Goal: Information Seeking & Learning: Learn about a topic

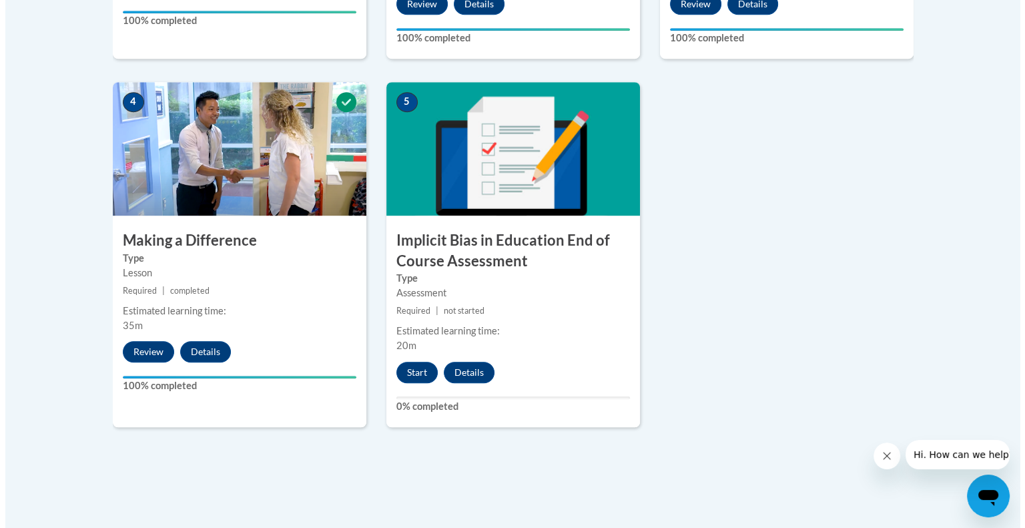
scroll to position [741, 0]
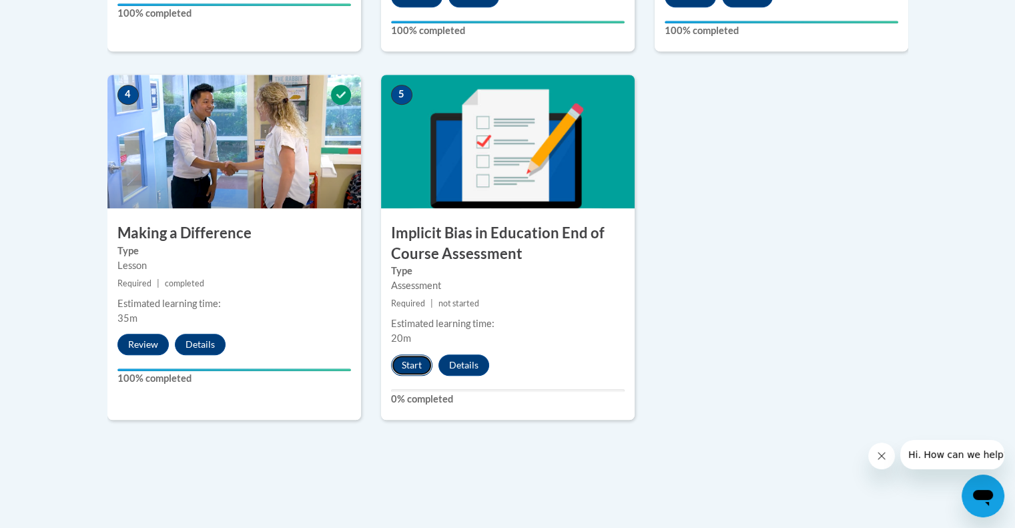
click at [400, 365] on button "Start" at bounding box center [411, 364] width 41 height 21
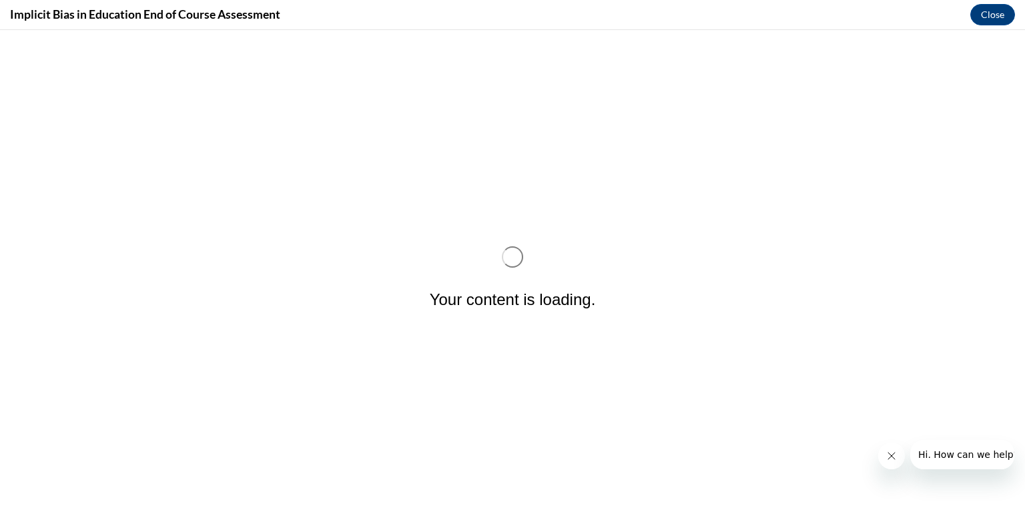
scroll to position [0, 0]
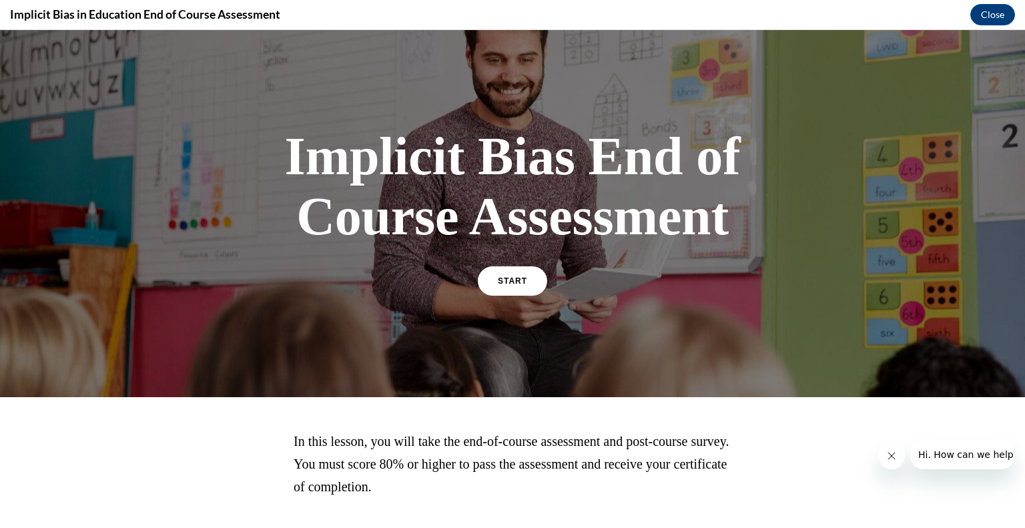
click at [516, 264] on div "Implicit Bias End of Course Assessment START" at bounding box center [512, 210] width 467 height 194
click at [518, 280] on span "START" at bounding box center [512, 281] width 31 height 10
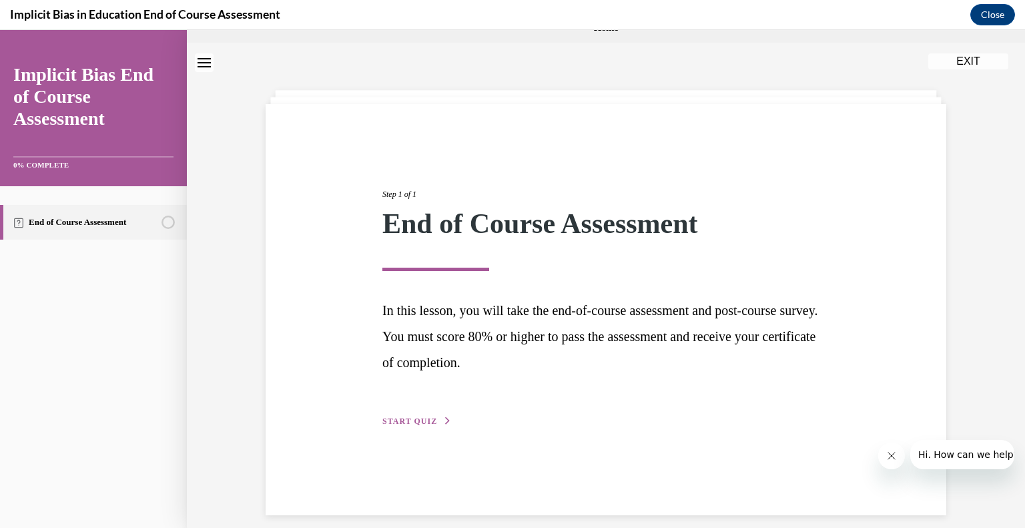
scroll to position [42, 0]
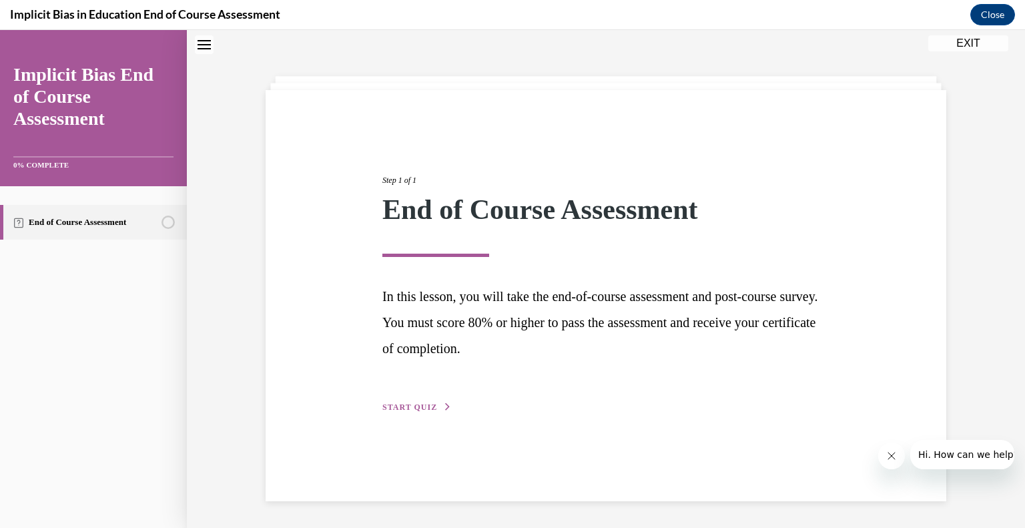
click at [430, 402] on button "START QUIZ" at bounding box center [416, 407] width 69 height 12
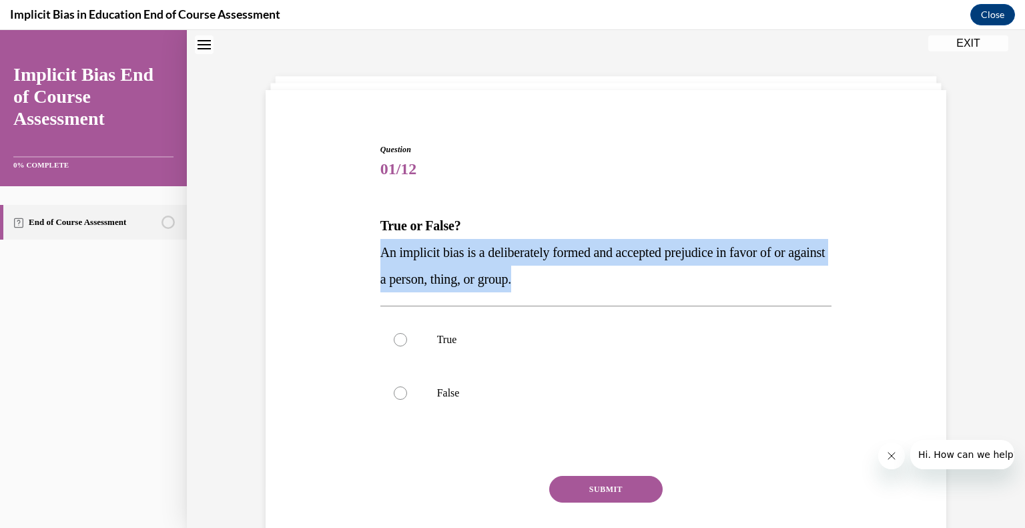
drag, startPoint x: 372, startPoint y: 254, endPoint x: 580, endPoint y: 284, distance: 209.8
click at [580, 284] on div "Question 01/12 True or False? An implicit bias is a deliberately formed and acc…" at bounding box center [606, 354] width 458 height 462
copy span "An implicit bias is a deliberately formed and accepted prejudice in favor of or…"
click at [439, 402] on label "False" at bounding box center [606, 392] width 452 height 53
click at [407, 400] on input "False" at bounding box center [400, 392] width 13 height 13
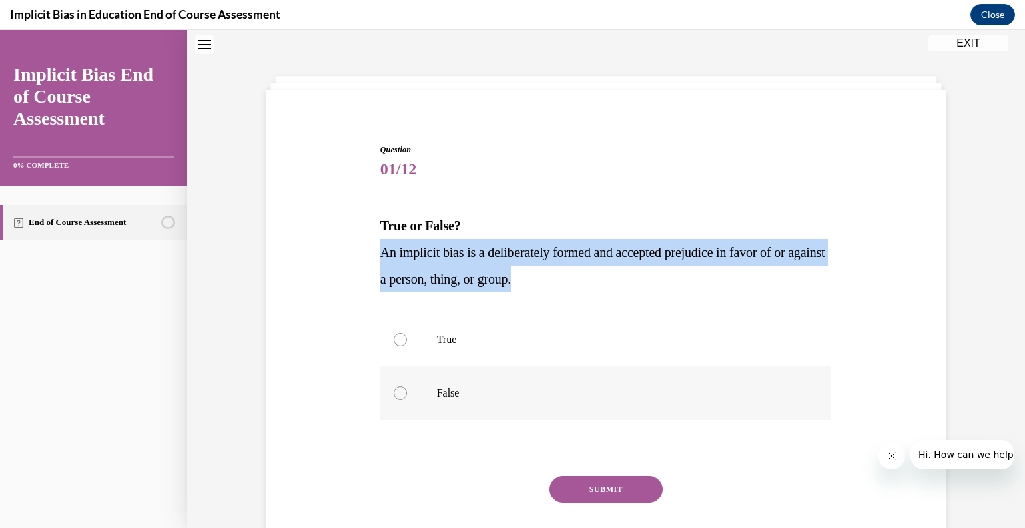
radio input "true"
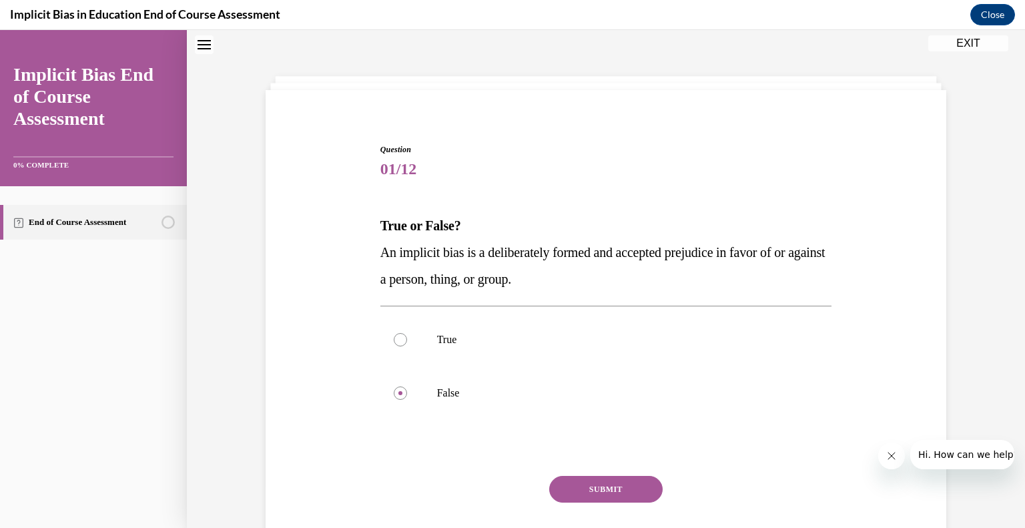
click at [606, 482] on button "SUBMIT" at bounding box center [605, 489] width 113 height 27
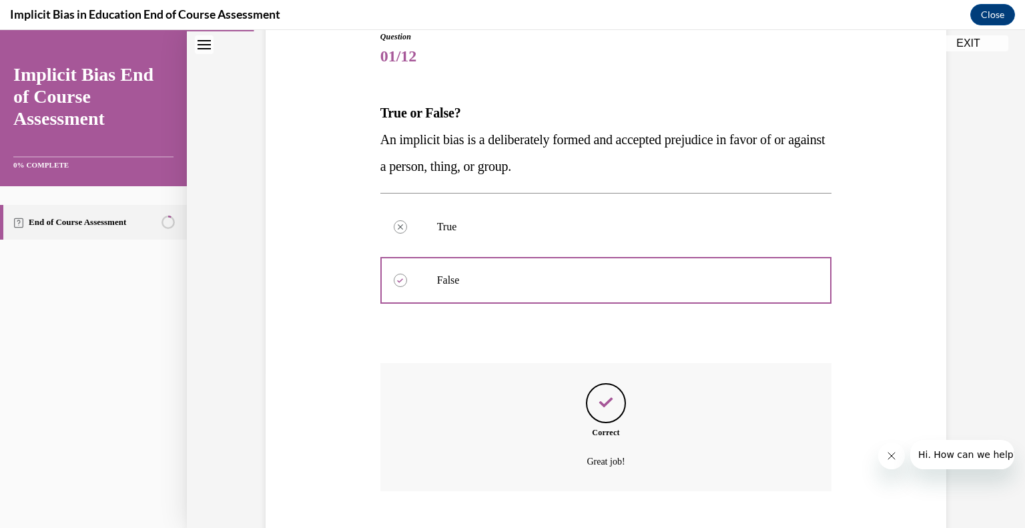
scroll to position [148, 0]
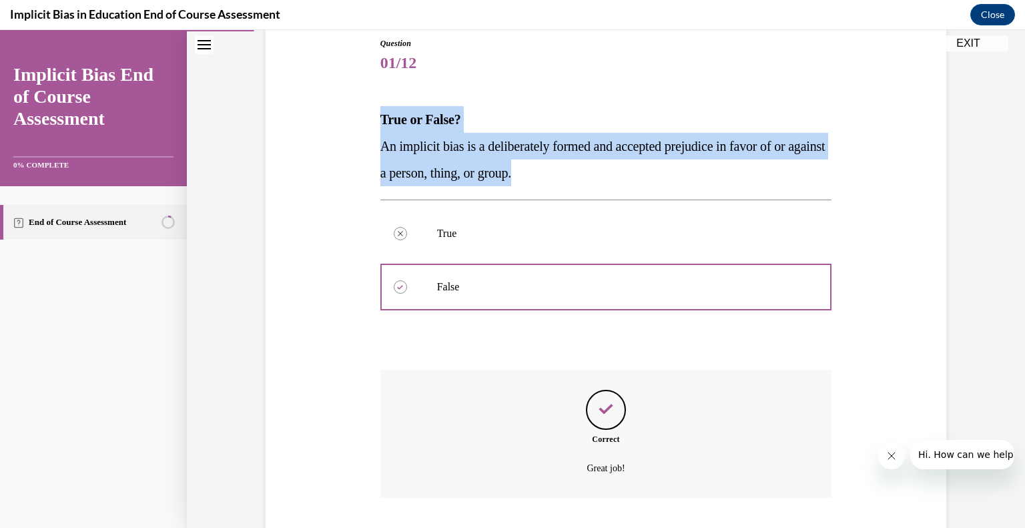
drag, startPoint x: 375, startPoint y: 117, endPoint x: 598, endPoint y: 175, distance: 231.1
click at [598, 175] on div "True or False? An implicit bias is a deliberately formed and accepted prejudice…" at bounding box center [606, 146] width 452 height 80
copy div "True or False? An implicit bias is a deliberately formed and accepted prejudice…"
click at [410, 289] on div at bounding box center [606, 287] width 452 height 60
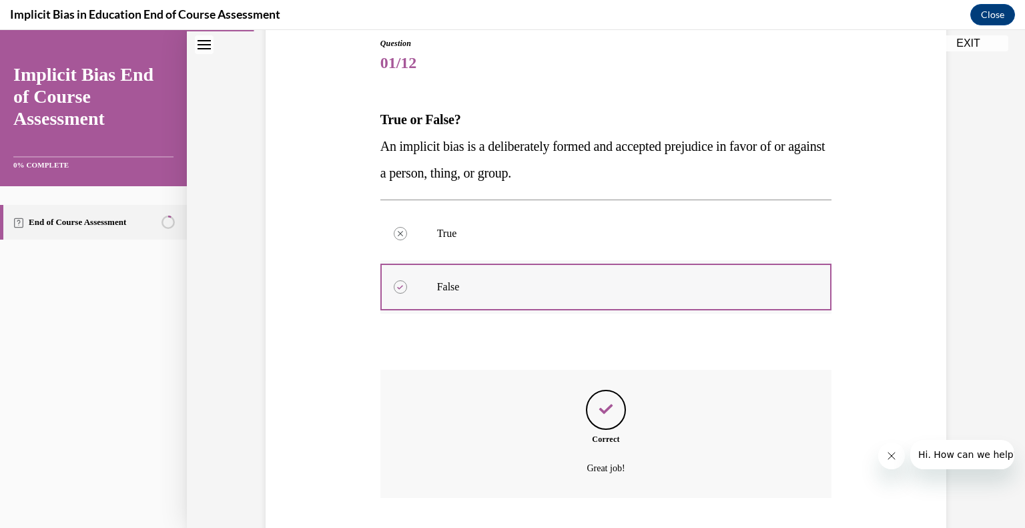
scroll to position [234, 0]
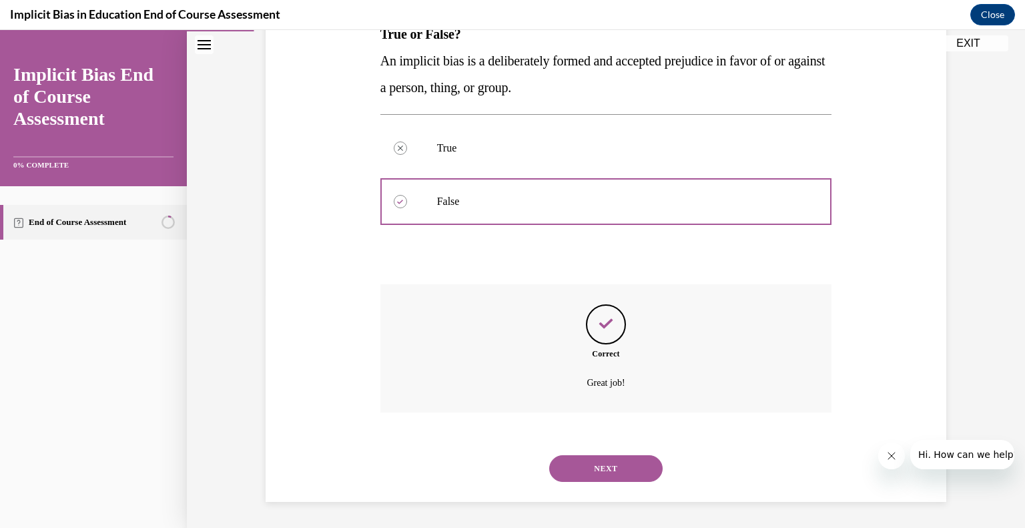
click at [604, 457] on button "NEXT" at bounding box center [605, 468] width 113 height 27
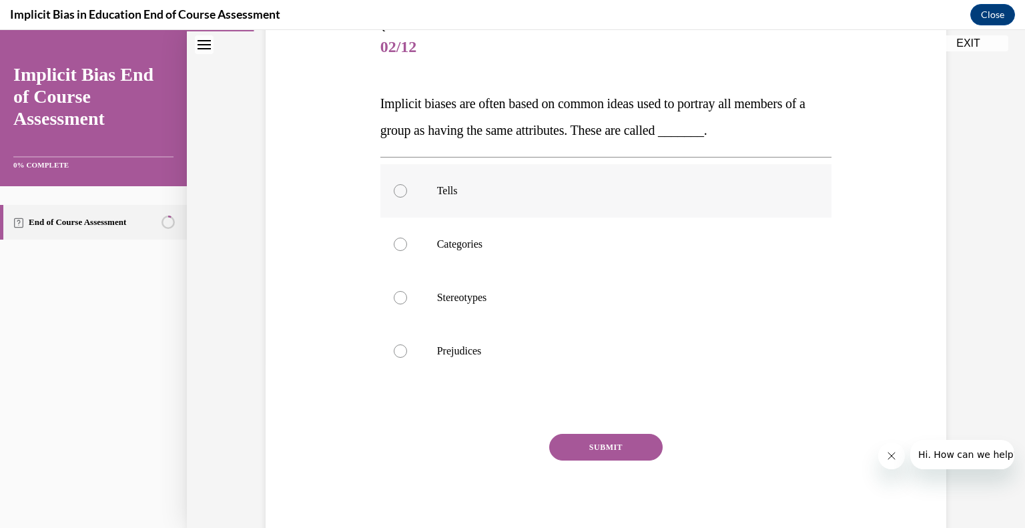
scroll to position [173, 0]
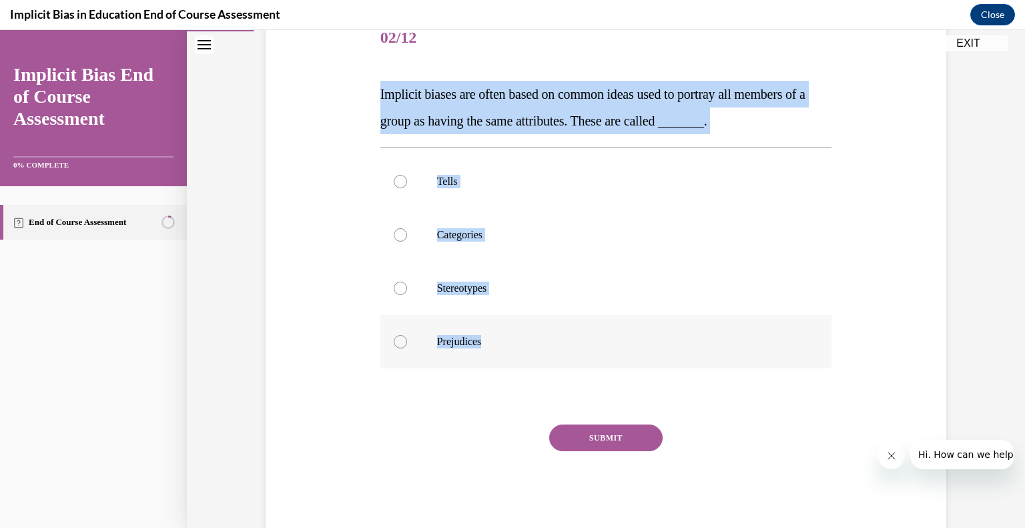
drag, startPoint x: 373, startPoint y: 89, endPoint x: 536, endPoint y: 367, distance: 322.7
click at [536, 367] on div "Question 02/12 Implicit biases are often based on common ideas used to portray …" at bounding box center [606, 263] width 458 height 542
copy div "Implicit biases are often based on common ideas used to portray all members of …"
click at [400, 292] on label "Stereotypes" at bounding box center [606, 288] width 452 height 53
click at [400, 292] on input "Stereotypes" at bounding box center [400, 288] width 13 height 13
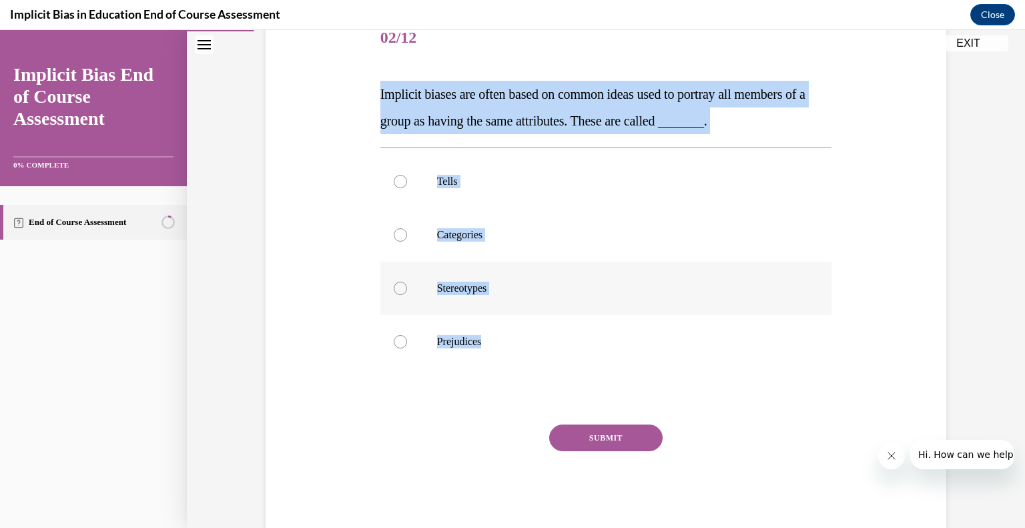
radio input "true"
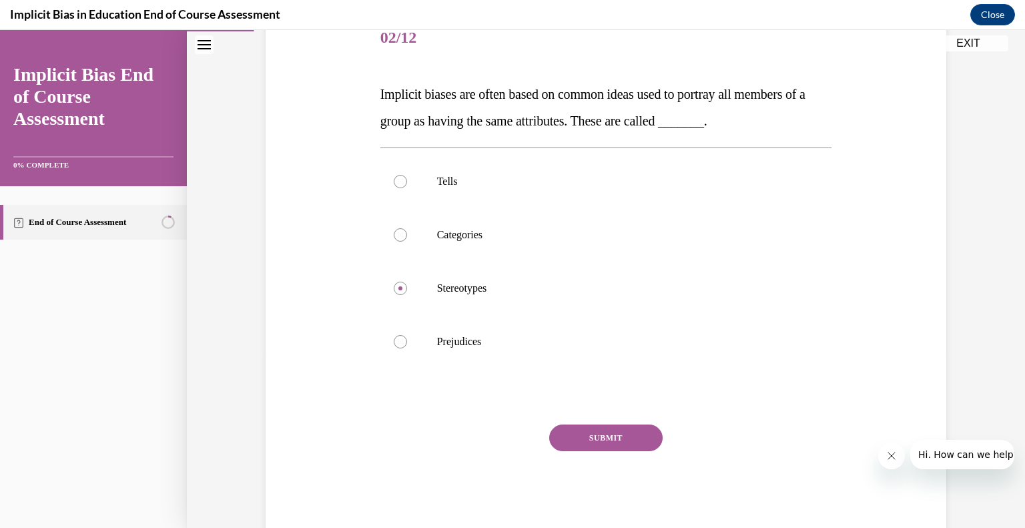
click at [608, 453] on div "SUBMIT" at bounding box center [606, 457] width 452 height 67
click at [605, 428] on button "SUBMIT" at bounding box center [605, 437] width 113 height 27
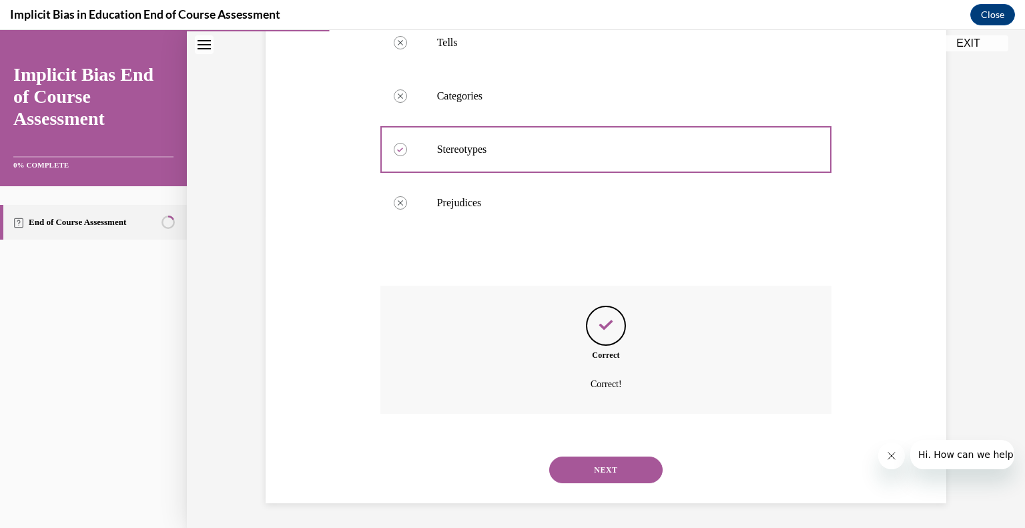
scroll to position [314, 0]
click at [604, 468] on button "NEXT" at bounding box center [605, 468] width 113 height 27
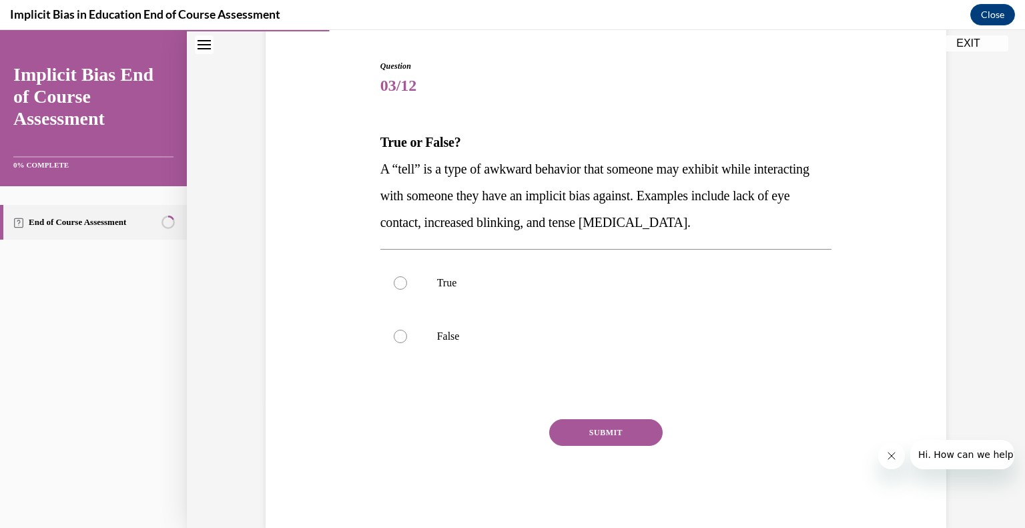
scroll to position [125, 0]
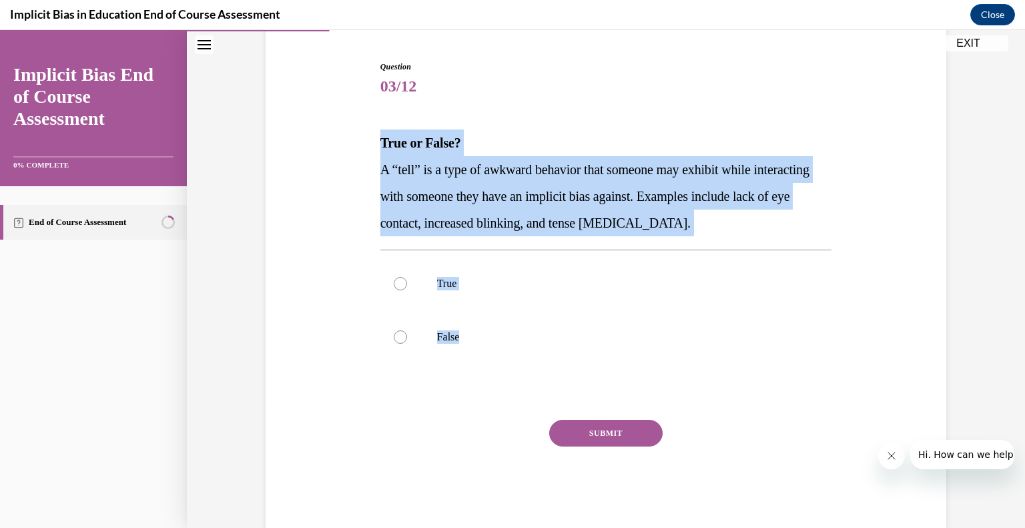
drag, startPoint x: 373, startPoint y: 137, endPoint x: 705, endPoint y: 375, distance: 408.4
click at [705, 375] on div "Question 03/12 True or False? A “tell” is a type of awkward behavior that someo…" at bounding box center [606, 285] width 458 height 488
copy div "True or False? A “tell” is a type of awkward behavior that someone may exhibit …"
click at [380, 271] on label "True" at bounding box center [606, 283] width 452 height 53
click at [394, 277] on input "True" at bounding box center [400, 283] width 13 height 13
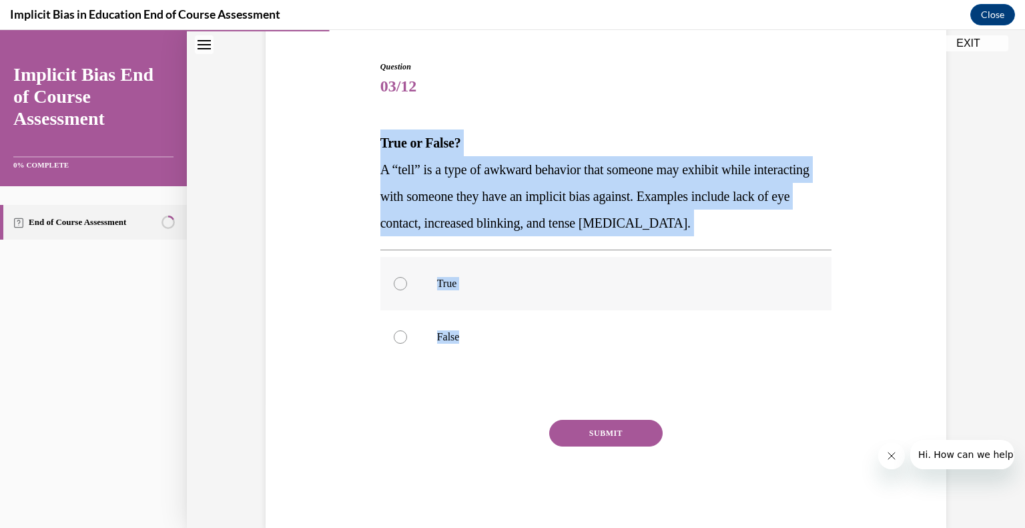
radio input "true"
click at [599, 420] on button "SUBMIT" at bounding box center [605, 433] width 113 height 27
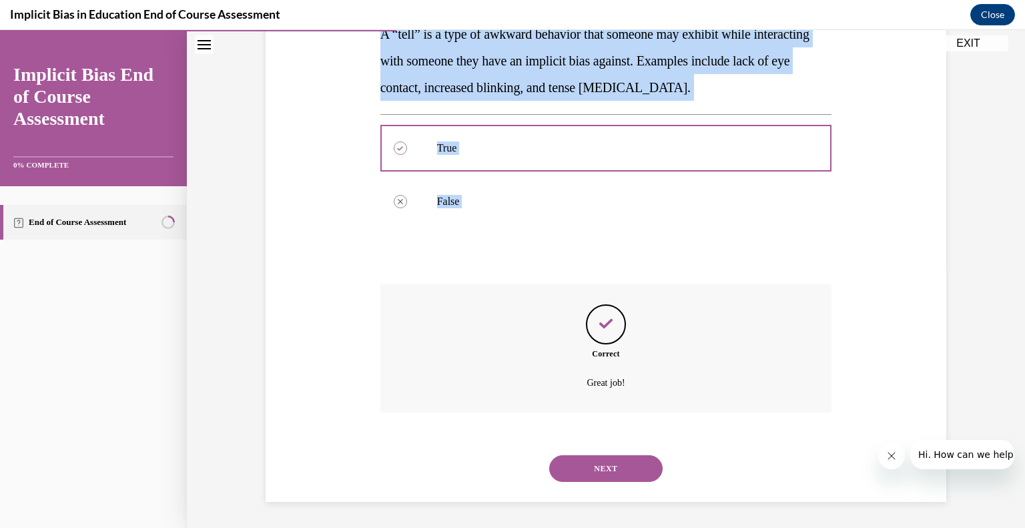
click at [578, 476] on button "NEXT" at bounding box center [605, 468] width 113 height 27
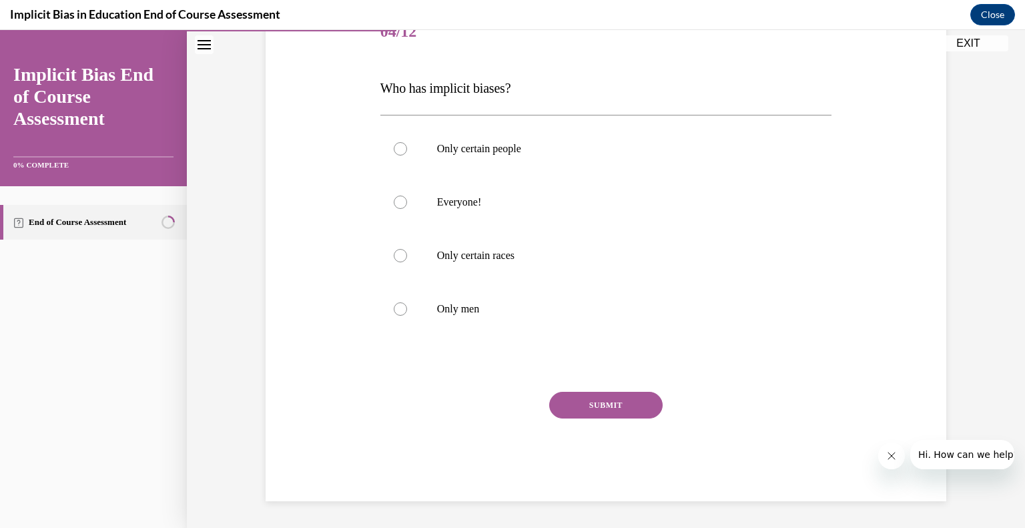
scroll to position [148, 0]
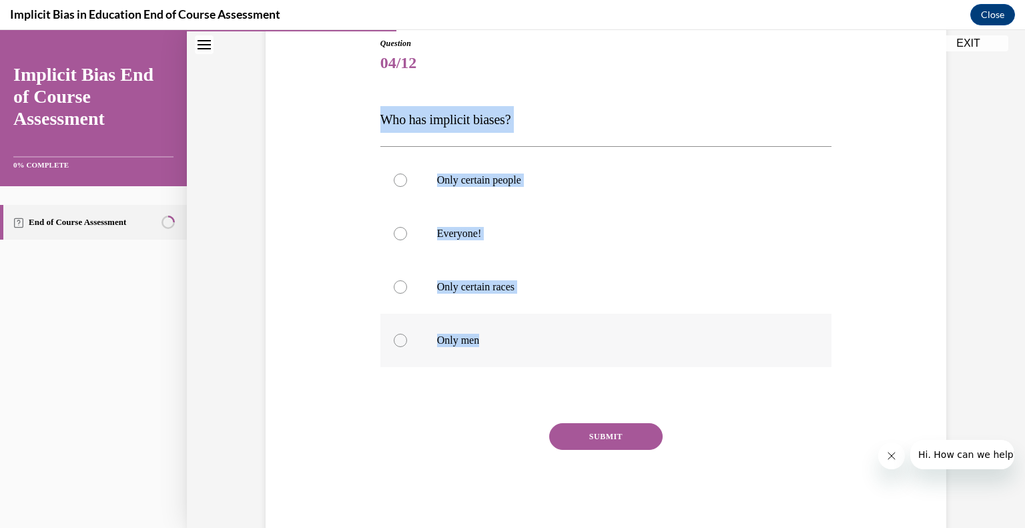
drag, startPoint x: 376, startPoint y: 119, endPoint x: 525, endPoint y: 325, distance: 254.2
click at [525, 325] on div "Question 04/12 Who has implicit biases? Only certain people Everyone! Only cert…" at bounding box center [606, 284] width 452 height 495
copy div "Who has implicit biases? Only certain people Everyone! Only certain races Only …"
click at [411, 284] on label "Only certain races" at bounding box center [606, 286] width 452 height 53
click at [407, 284] on input "Only certain races" at bounding box center [400, 286] width 13 height 13
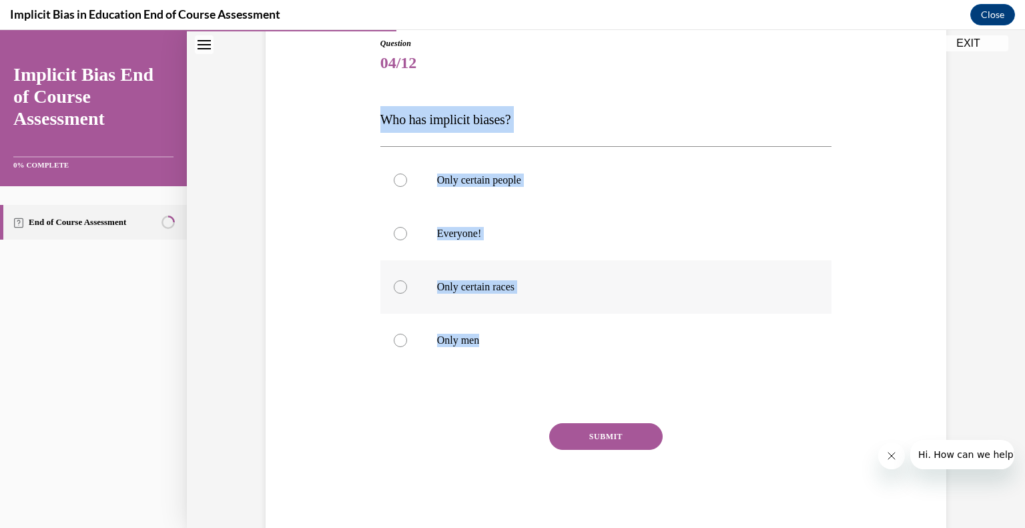
radio input "true"
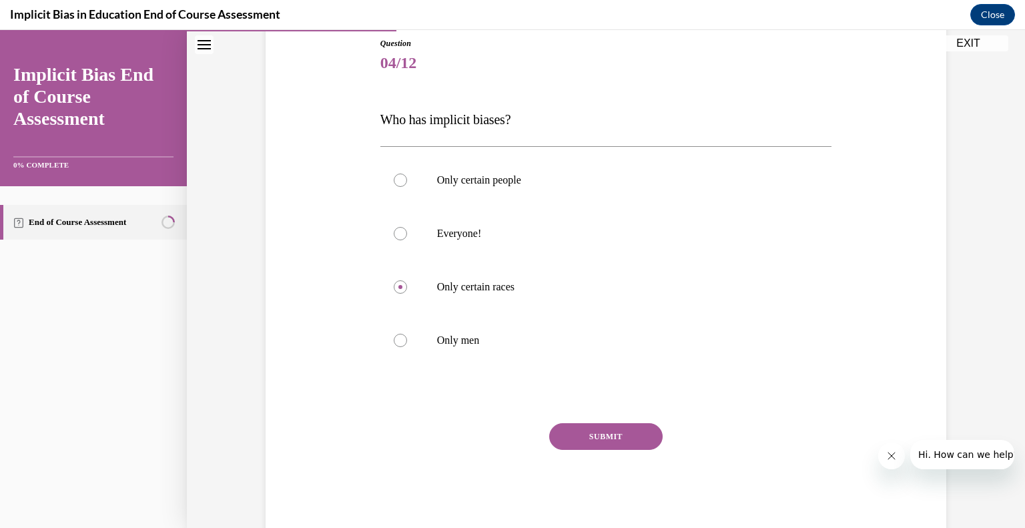
click at [608, 437] on button "SUBMIT" at bounding box center [605, 436] width 113 height 27
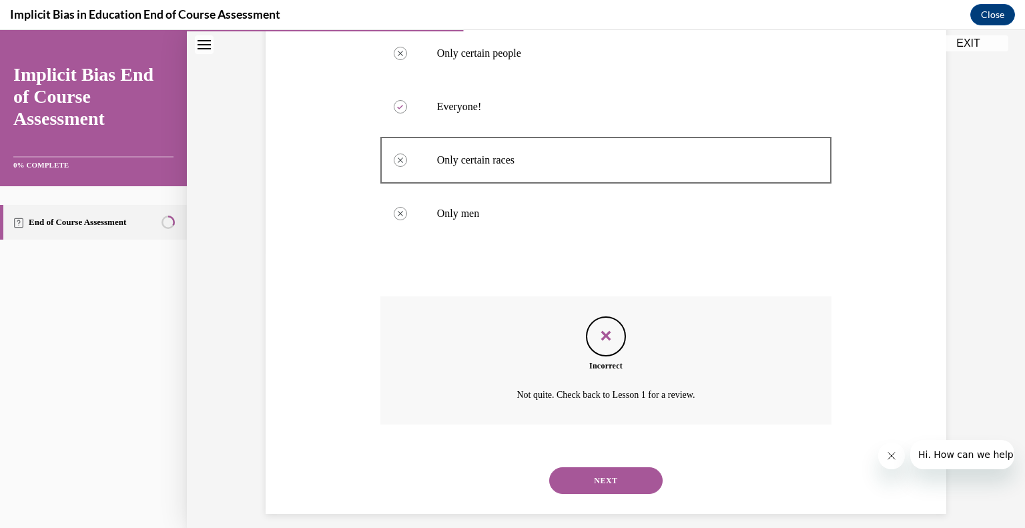
scroll to position [287, 0]
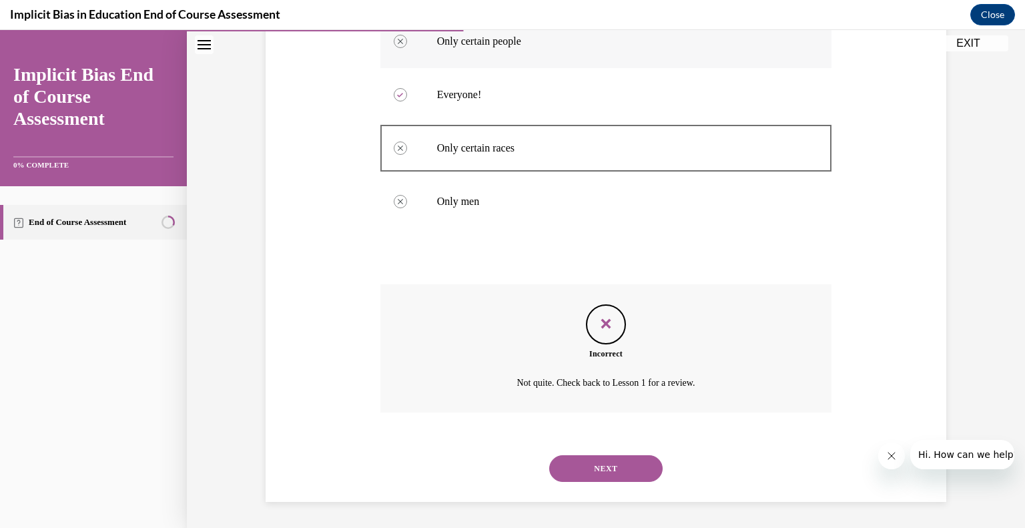
click at [559, 38] on p "Only certain people" at bounding box center [618, 41] width 362 height 13
click at [598, 314] on icon "Feedback" at bounding box center [606, 324] width 20 height 20
click at [617, 470] on button "NEXT" at bounding box center [605, 468] width 113 height 27
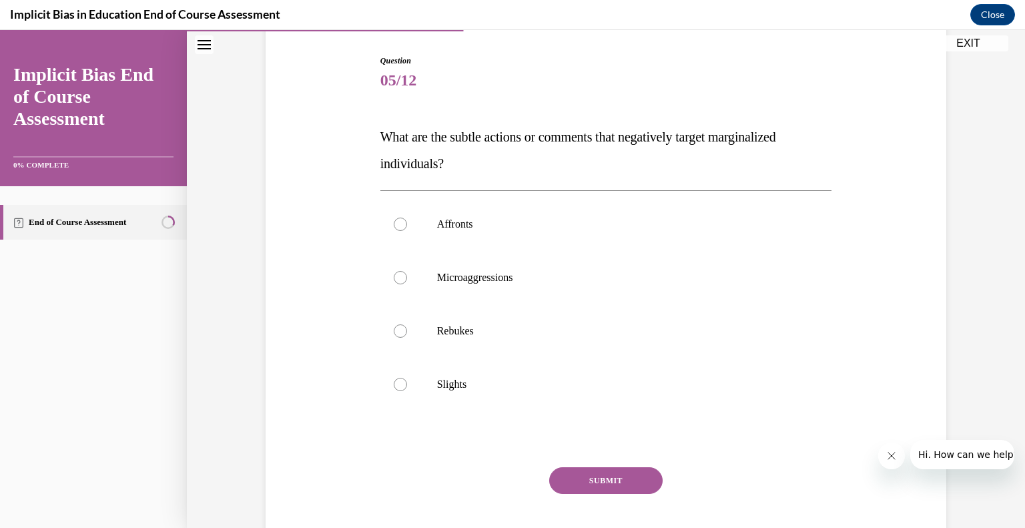
scroll to position [131, 0]
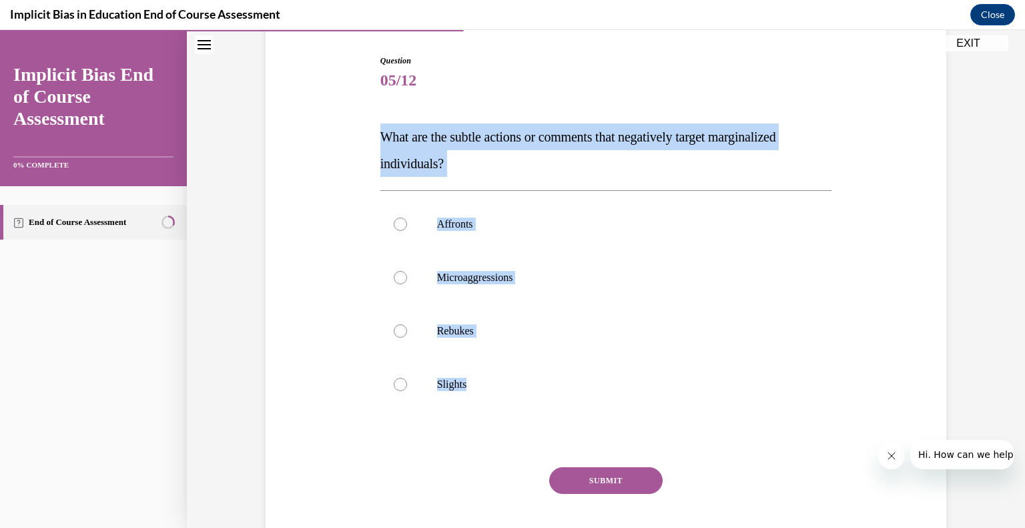
drag, startPoint x: 373, startPoint y: 130, endPoint x: 583, endPoint y: 466, distance: 396.0
click at [583, 466] on div "Question 05/12 What are the subtle actions or comments that negatively target m…" at bounding box center [606, 306] width 458 height 542
copy div "What are the subtle actions or comments that negatively target marginalized ind…"
click at [394, 388] on div at bounding box center [400, 384] width 13 height 13
click at [394, 388] on input "Slights" at bounding box center [400, 384] width 13 height 13
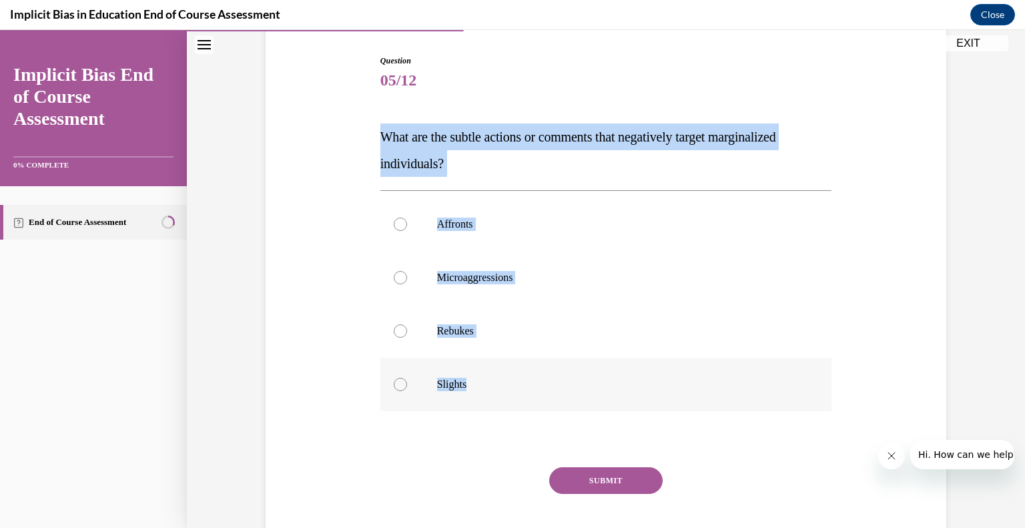
radio input "true"
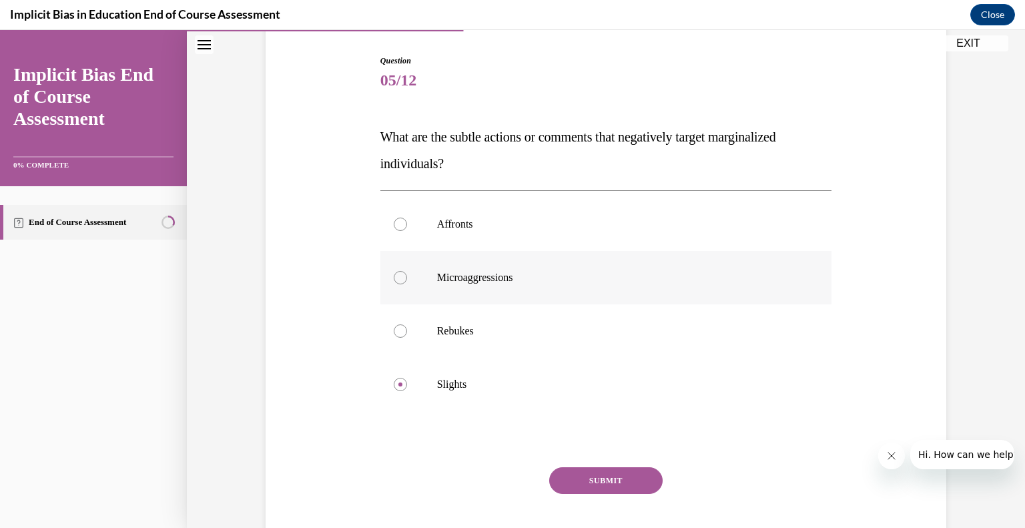
click at [391, 270] on label "Microaggressions" at bounding box center [606, 277] width 452 height 53
click at [394, 271] on input "Microaggressions" at bounding box center [400, 277] width 13 height 13
radio input "true"
click at [568, 472] on button "SUBMIT" at bounding box center [605, 480] width 113 height 27
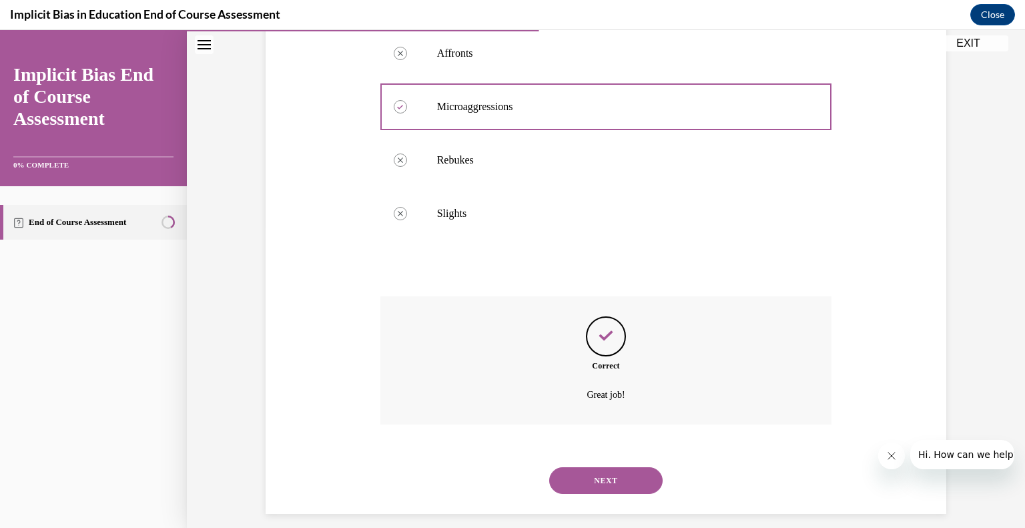
scroll to position [314, 0]
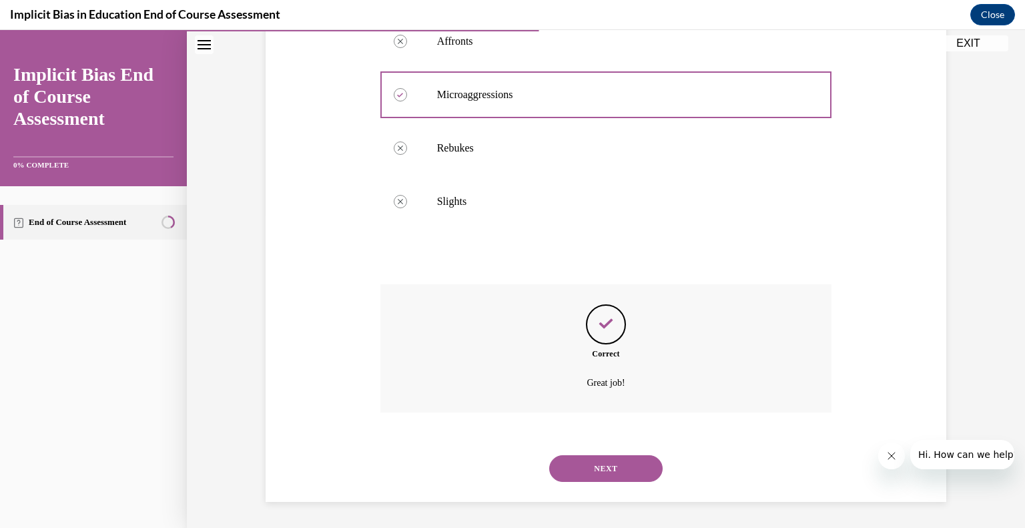
click at [568, 472] on button "NEXT" at bounding box center [605, 468] width 113 height 27
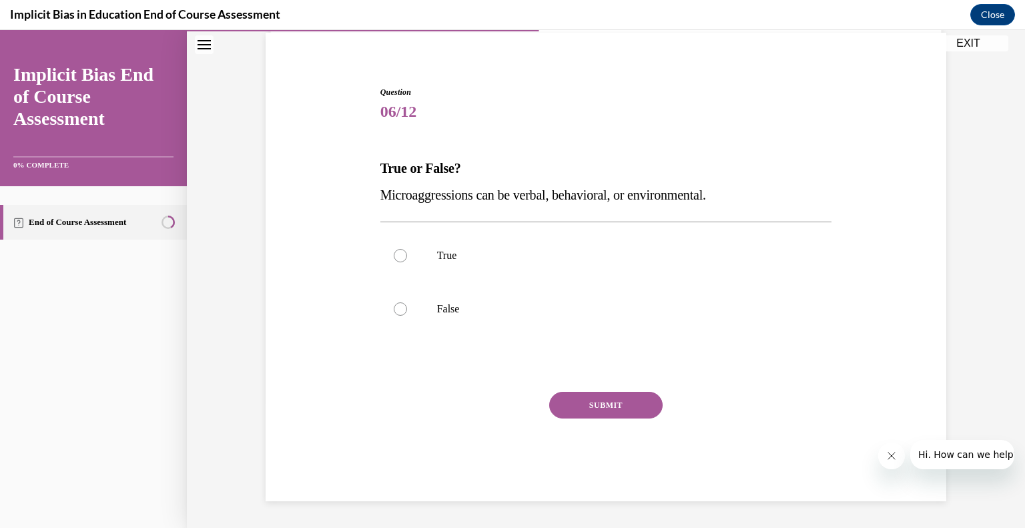
scroll to position [99, 0]
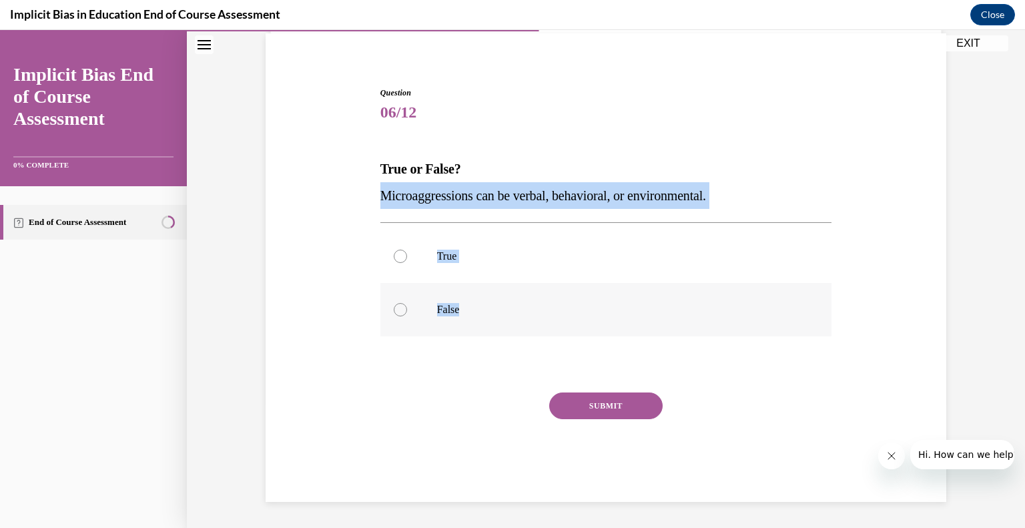
drag, startPoint x: 377, startPoint y: 192, endPoint x: 472, endPoint y: 300, distance: 143.7
click at [472, 300] on div "Question 06/12 True or False? Microaggressions can be verbal, behavioral, or en…" at bounding box center [606, 294] width 452 height 415
copy div "Microaggressions can be verbal, behavioral, or environmental. True False"
click at [389, 238] on label "True" at bounding box center [606, 256] width 452 height 53
click at [394, 250] on input "True" at bounding box center [400, 256] width 13 height 13
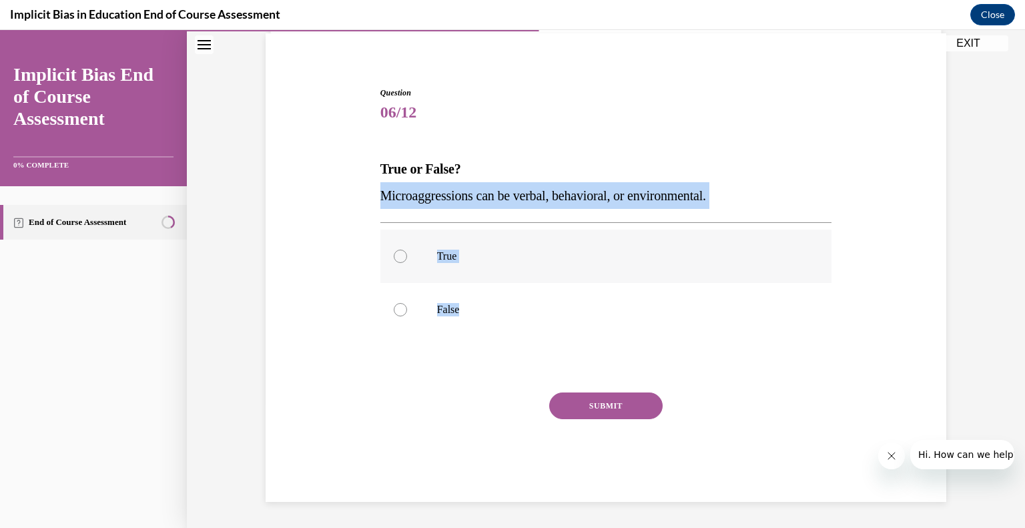
radio input "true"
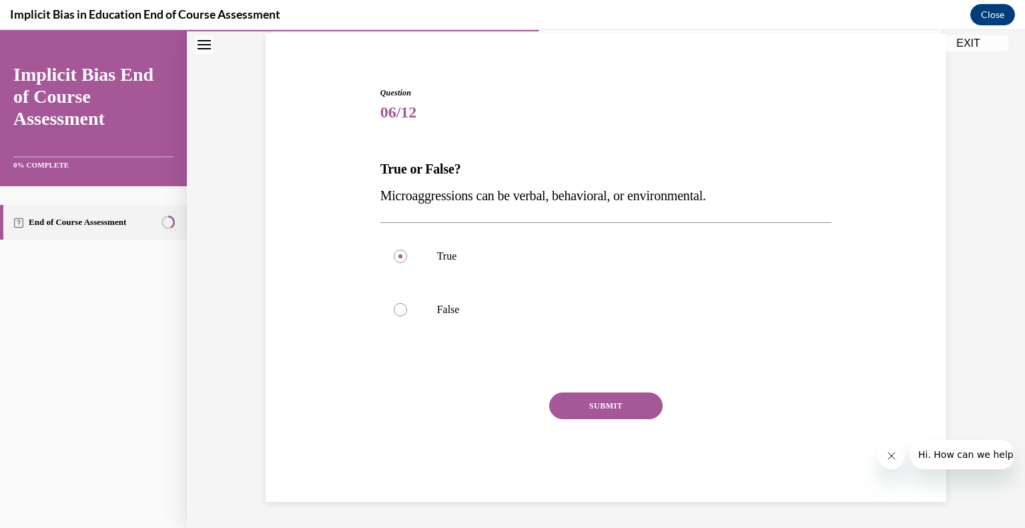
click at [640, 402] on button "SUBMIT" at bounding box center [605, 405] width 113 height 27
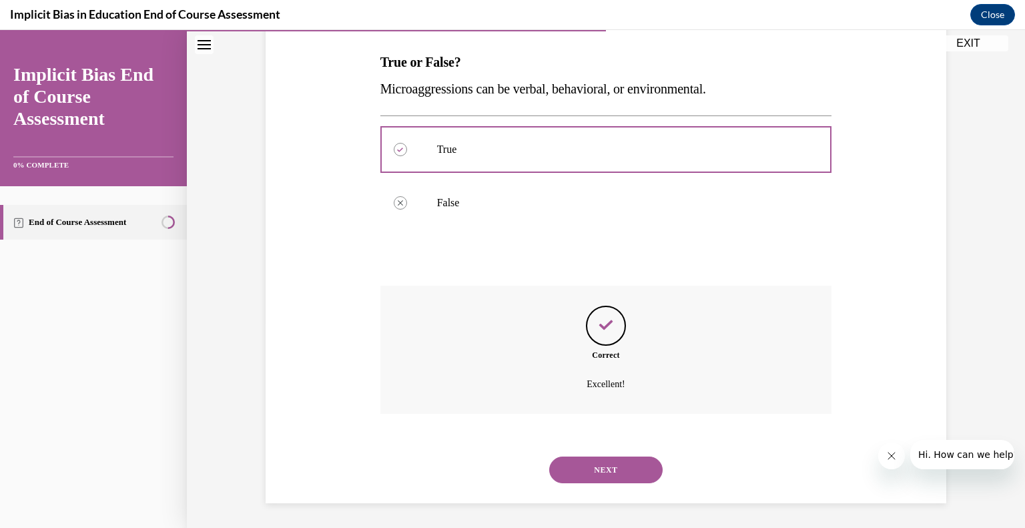
scroll to position [207, 0]
click at [597, 446] on div "NEXT" at bounding box center [606, 468] width 452 height 53
click at [595, 464] on button "NEXT" at bounding box center [605, 468] width 113 height 27
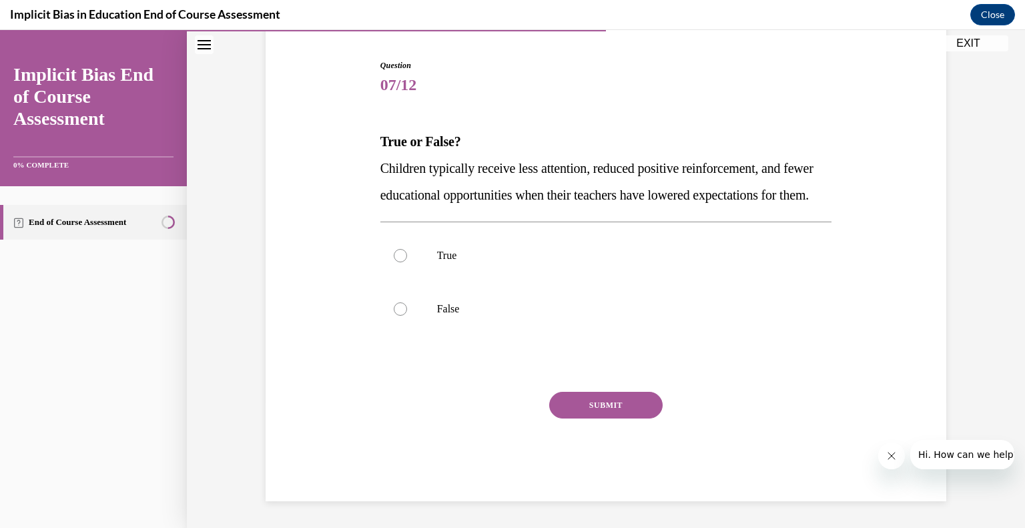
scroll to position [148, 0]
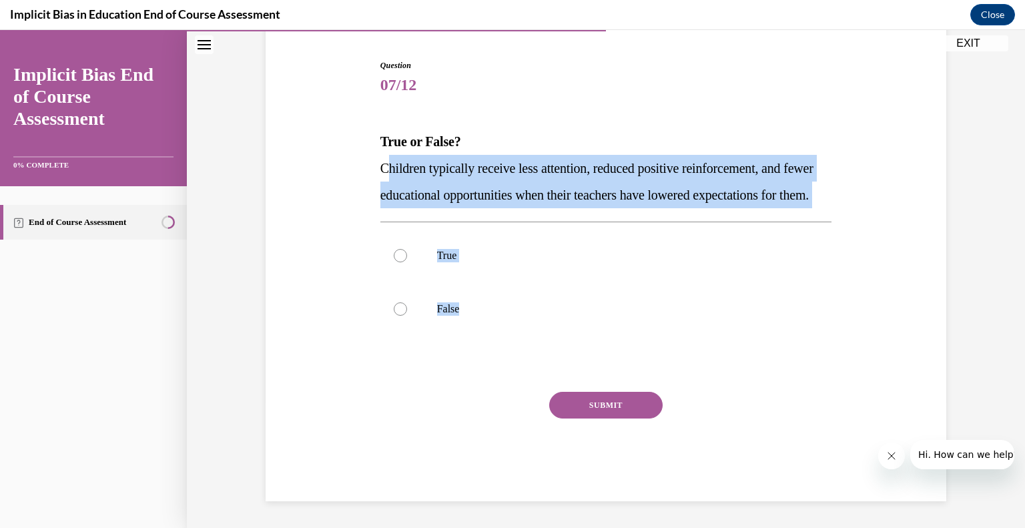
drag, startPoint x: 380, startPoint y: 146, endPoint x: 504, endPoint y: 377, distance: 261.8
click at [504, 377] on div "Question 07/12 True or False? Children typically receive less attention, reduce…" at bounding box center [606, 280] width 452 height 442
copy div "hildren typically receive less attention, reduced positive reinforcement, and f…"
click at [384, 242] on label "True" at bounding box center [606, 255] width 452 height 53
click at [394, 249] on input "True" at bounding box center [400, 255] width 13 height 13
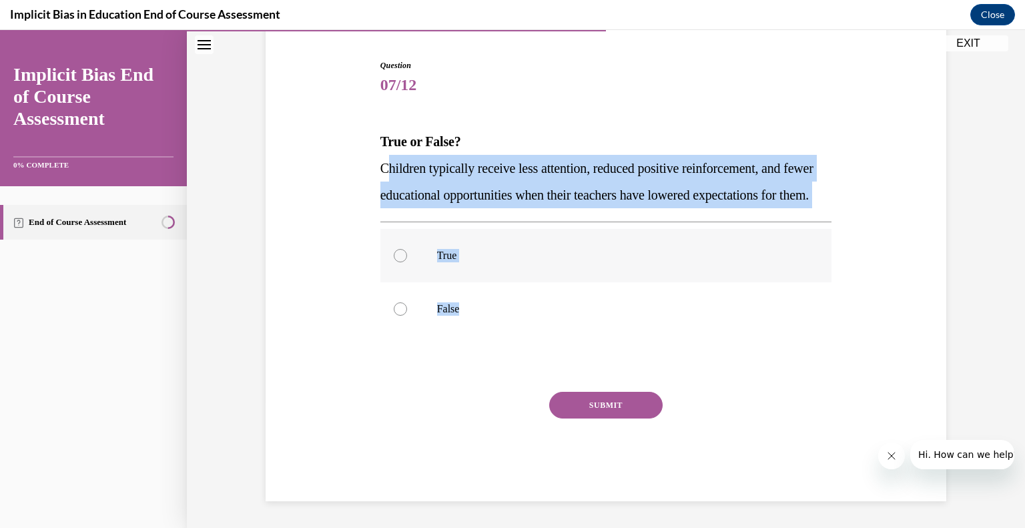
radio input "true"
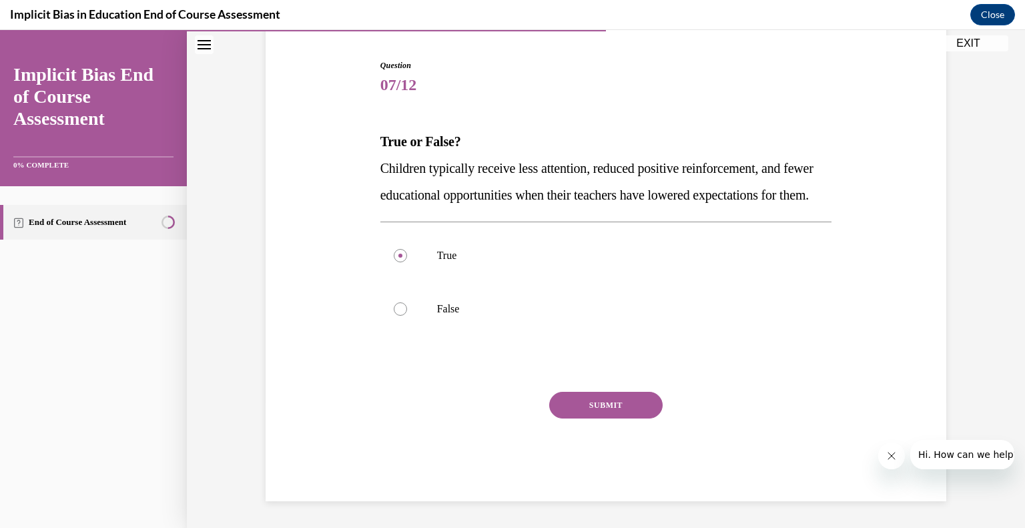
click at [624, 402] on button "SUBMIT" at bounding box center [605, 405] width 113 height 27
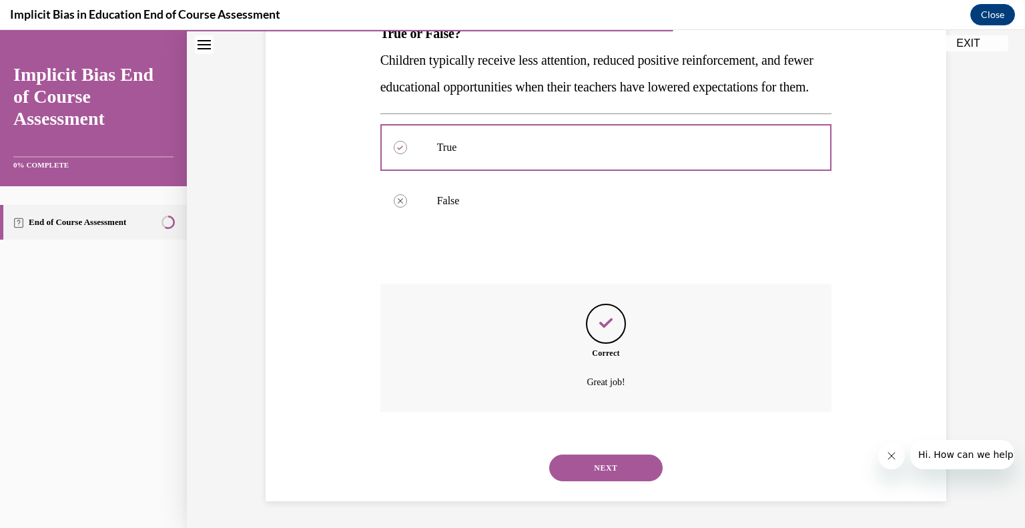
scroll to position [260, 0]
click at [602, 470] on button "NEXT" at bounding box center [605, 467] width 113 height 27
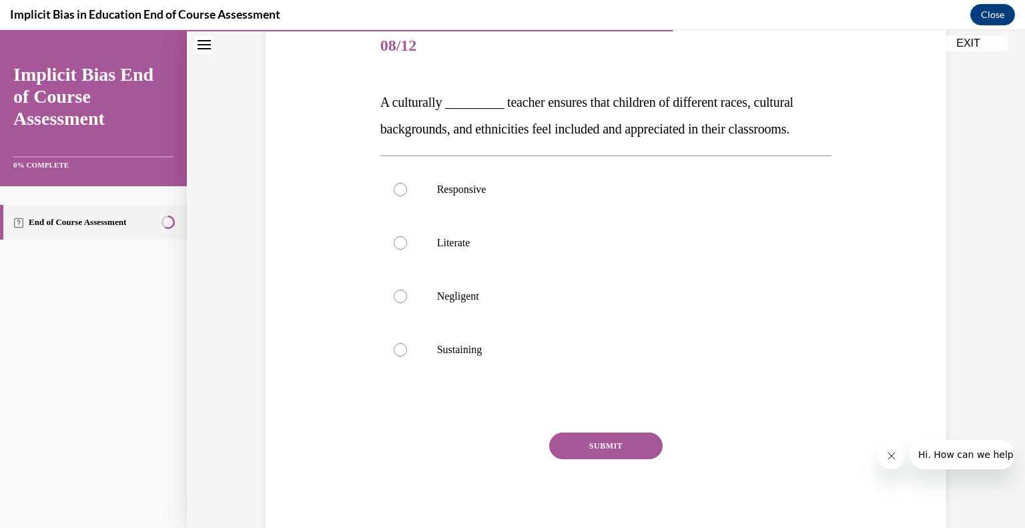
scroll to position [161, 0]
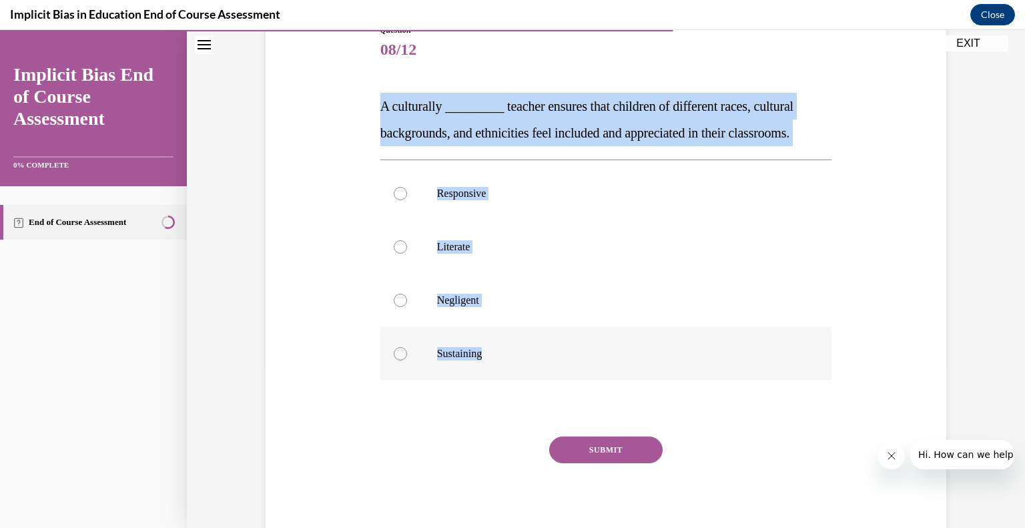
drag, startPoint x: 374, startPoint y: 103, endPoint x: 493, endPoint y: 336, distance: 260.8
click at [493, 336] on div "Question 08/12 A culturally _________ teacher ensures that children of differen…" at bounding box center [606, 285] width 452 height 522
copy div "A culturally _________ teacher ensures that children of different races, cultur…"
click at [404, 189] on label "Responsive" at bounding box center [606, 193] width 452 height 53
click at [404, 189] on input "Responsive" at bounding box center [400, 193] width 13 height 13
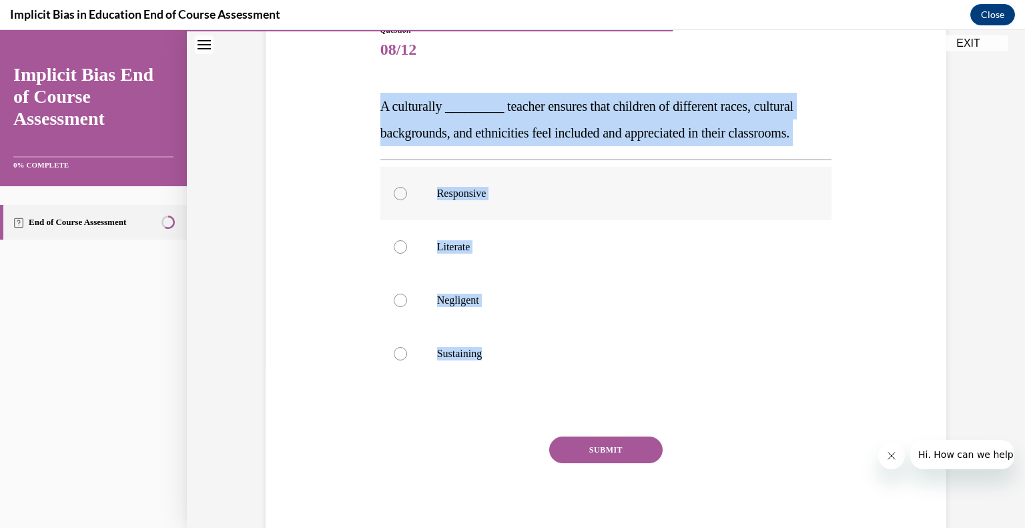
radio input "true"
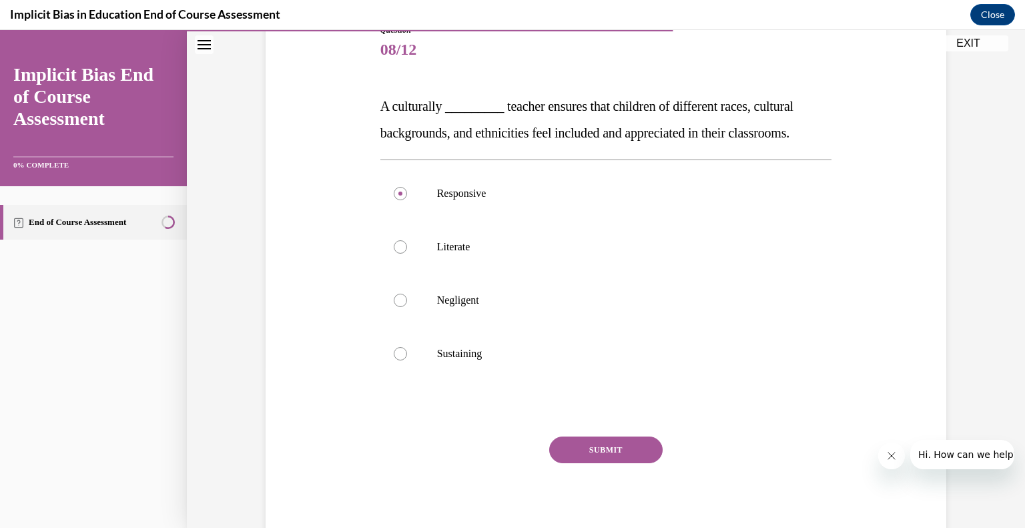
click at [606, 442] on button "SUBMIT" at bounding box center [605, 449] width 113 height 27
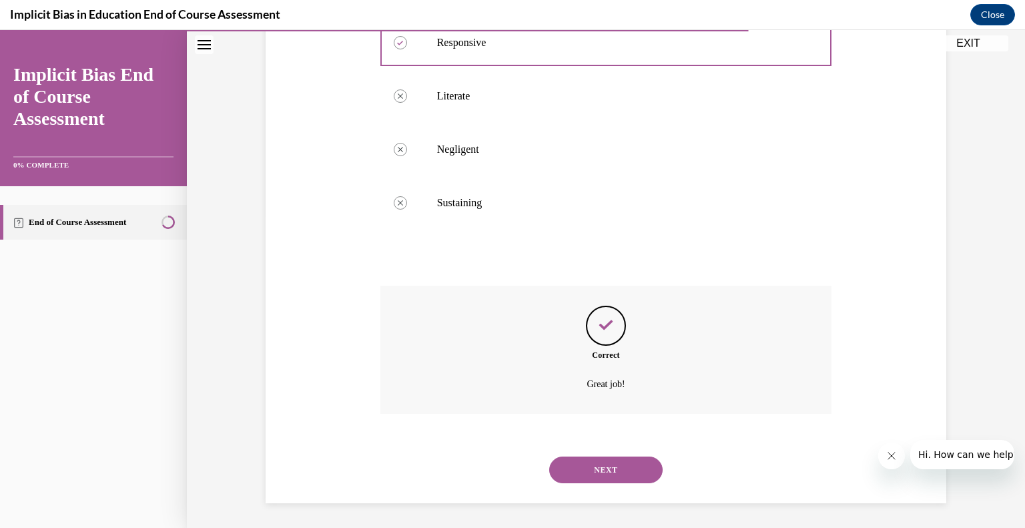
scroll to position [314, 0]
click at [587, 465] on button "NEXT" at bounding box center [605, 468] width 113 height 27
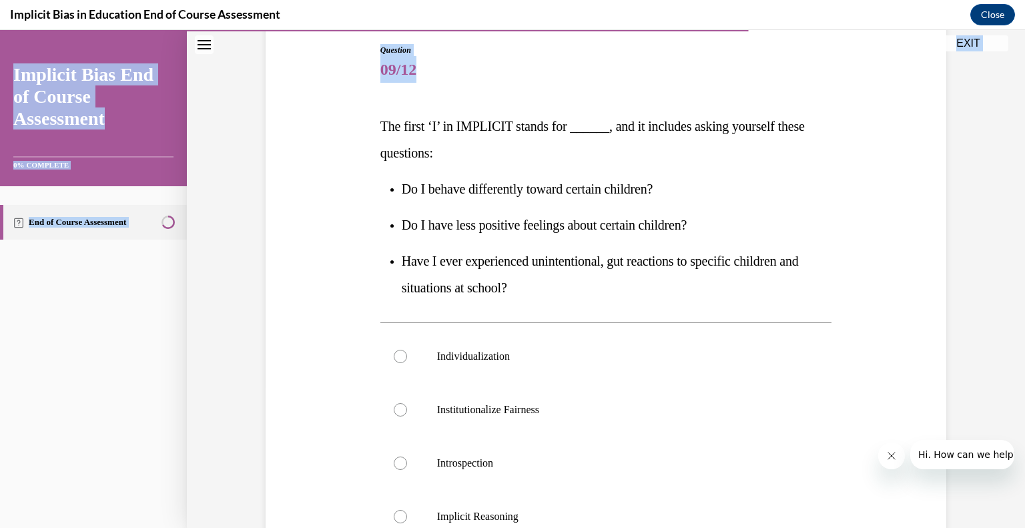
scroll to position [348, 0]
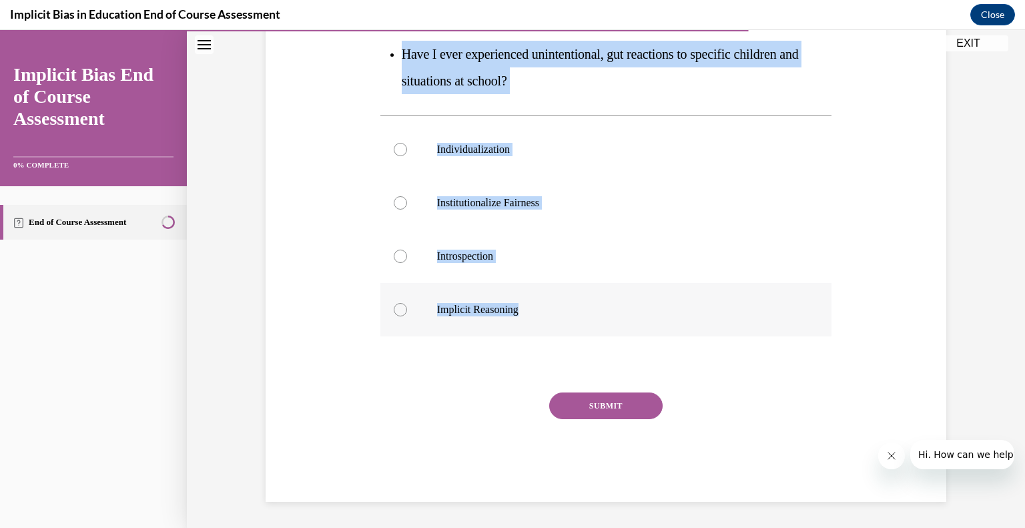
drag, startPoint x: 376, startPoint y: 256, endPoint x: 566, endPoint y: 296, distance: 193.5
click at [566, 296] on div "Question 09/12 The first ‘I’ in IMPLICIT stands for ______, and it includes ask…" at bounding box center [606, 169] width 452 height 665
copy div "The first ‘I’ in IMPLICIT stands for ______, and it includes asking yourself th…"
click at [574, 250] on p "Introspection" at bounding box center [618, 256] width 362 height 13
click at [407, 250] on input "Introspection" at bounding box center [400, 256] width 13 height 13
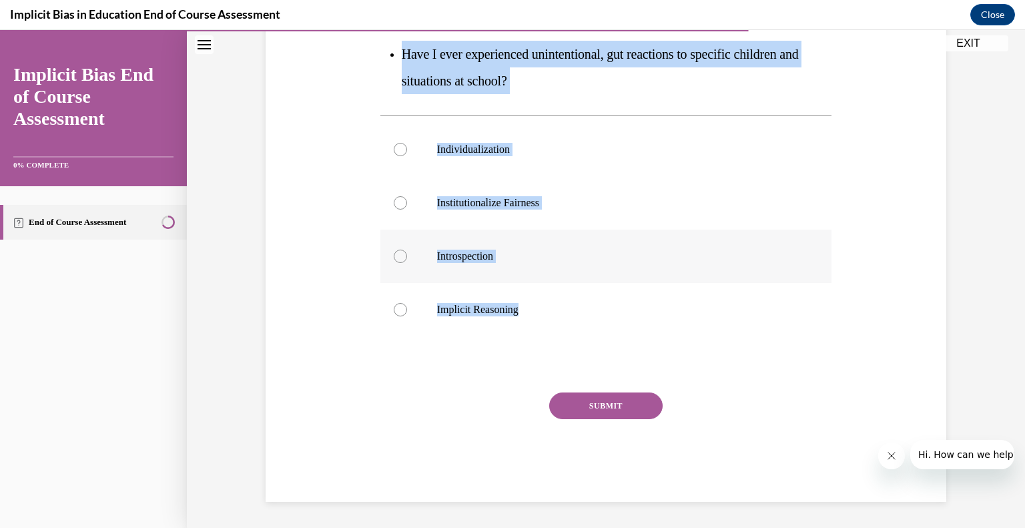
radio input "true"
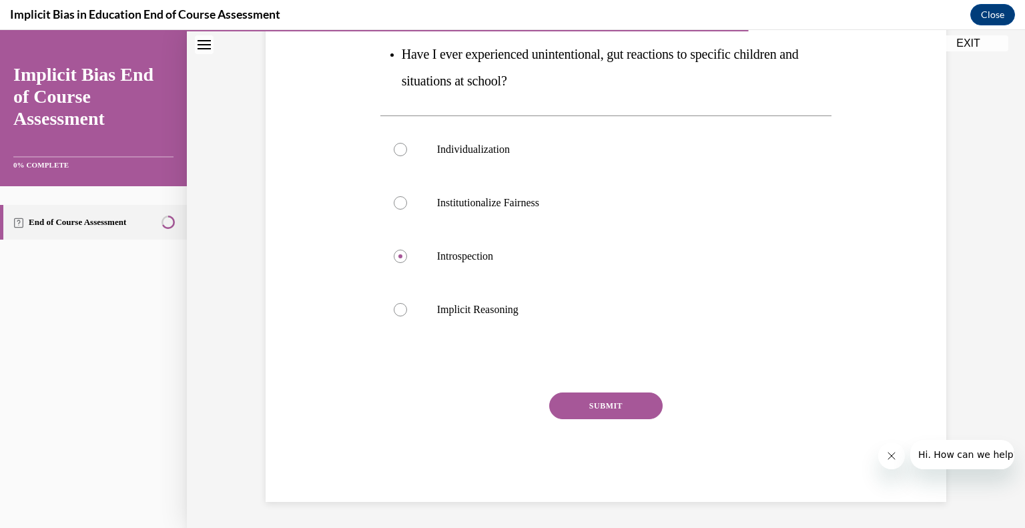
click at [608, 410] on button "SUBMIT" at bounding box center [605, 405] width 113 height 27
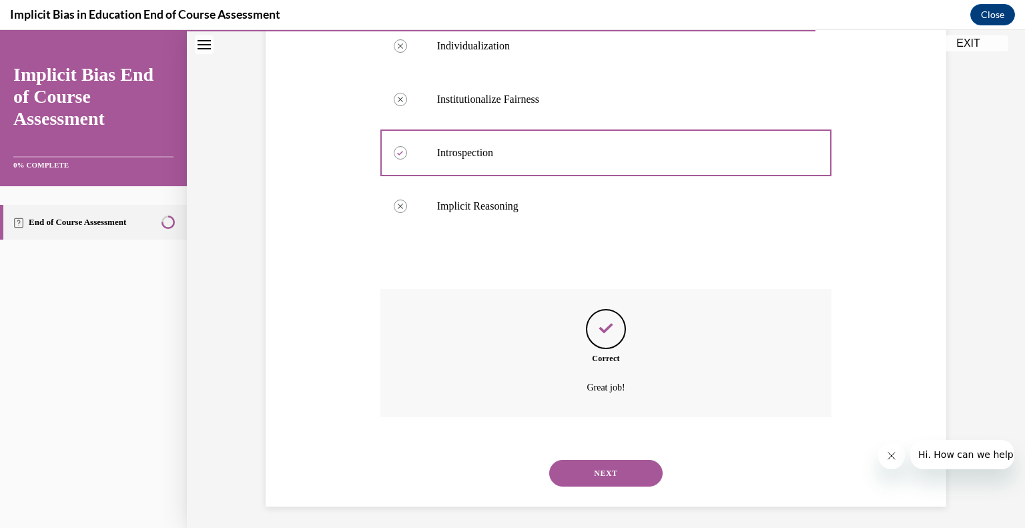
scroll to position [456, 0]
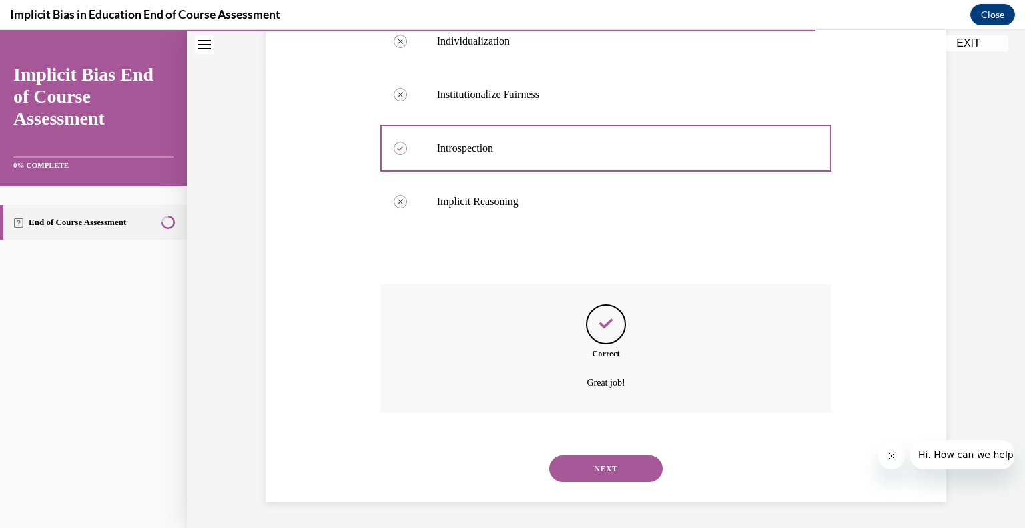
click at [591, 469] on button "NEXT" at bounding box center [605, 468] width 113 height 27
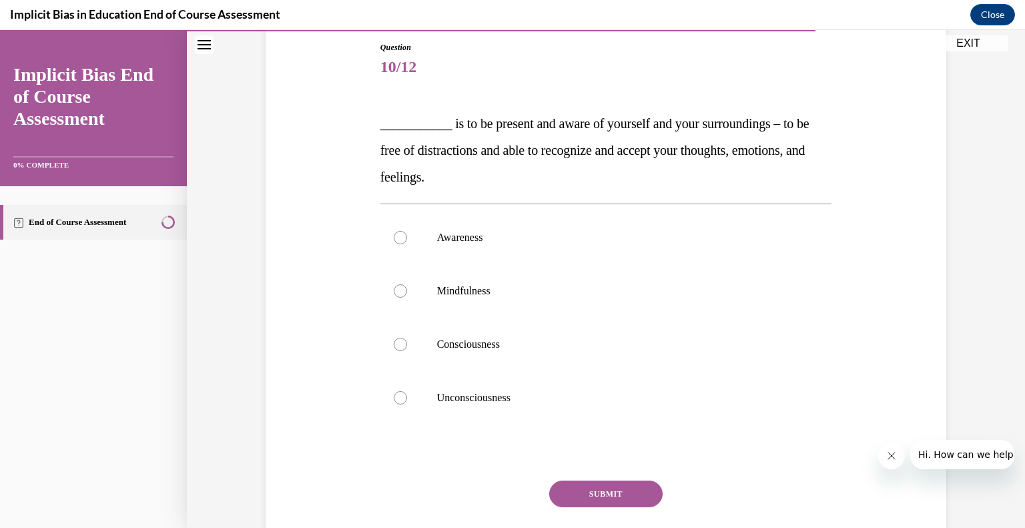
scroll to position [141, 0]
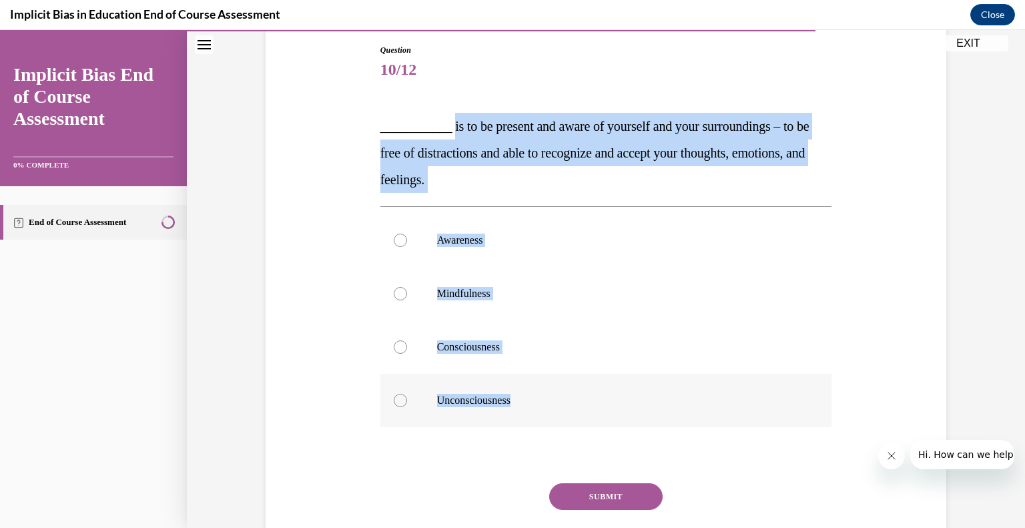
drag, startPoint x: 446, startPoint y: 121, endPoint x: 570, endPoint y: 395, distance: 300.4
click at [570, 395] on div "Question 10/12 ___________ is to be present and aware of yourself and your surr…" at bounding box center [606, 318] width 452 height 548
click at [470, 284] on label "Mindfulness" at bounding box center [606, 293] width 452 height 53
click at [407, 287] on input "Mindfulness" at bounding box center [400, 293] width 13 height 13
radio input "true"
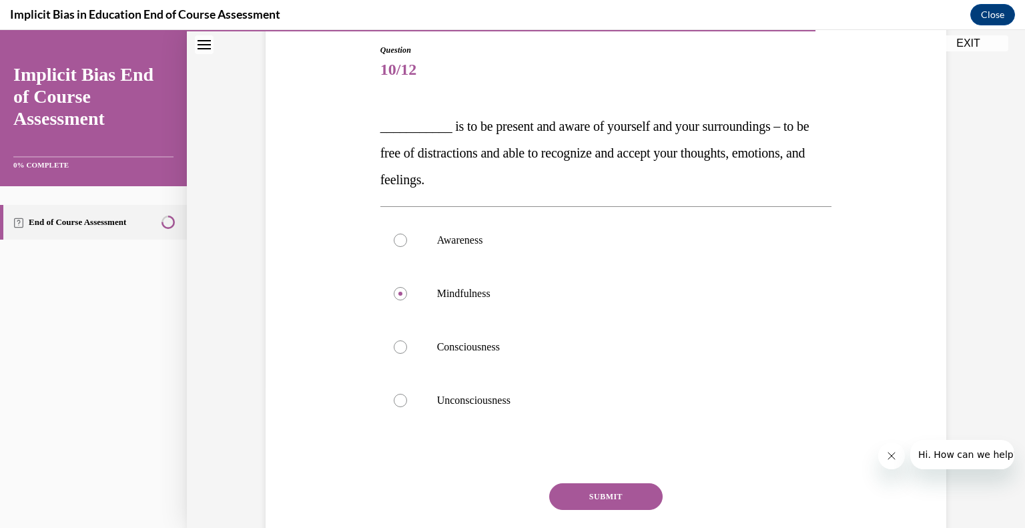
click at [631, 485] on button "SUBMIT" at bounding box center [605, 496] width 113 height 27
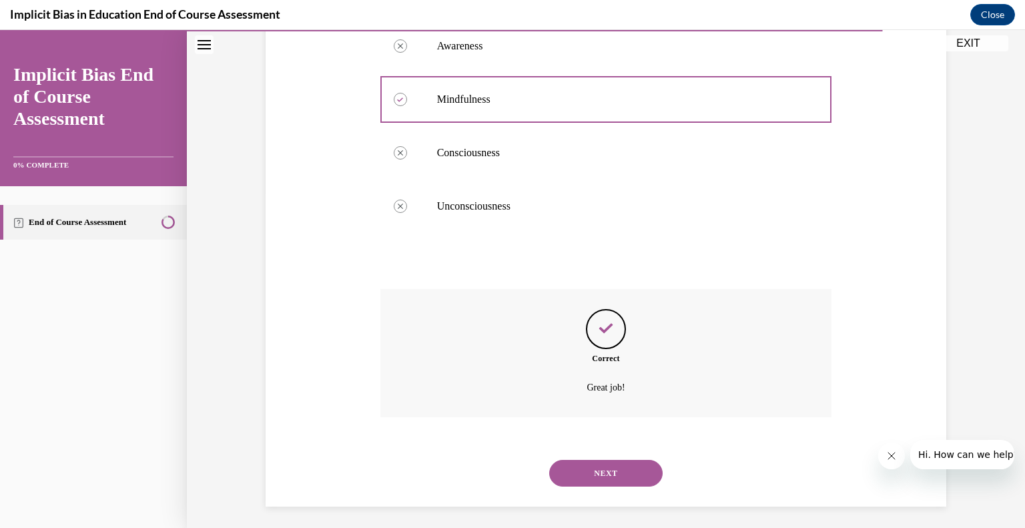
scroll to position [340, 0]
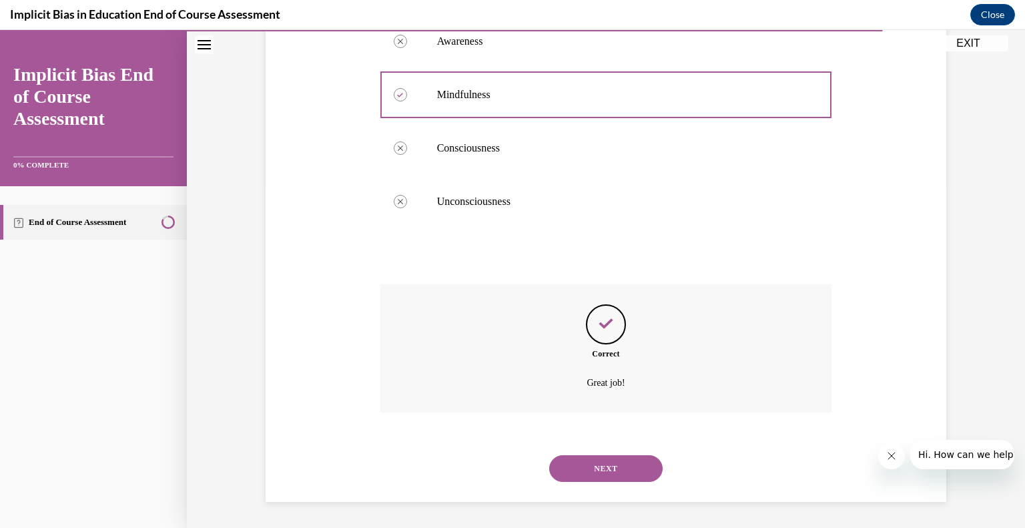
click at [624, 460] on button "NEXT" at bounding box center [605, 468] width 113 height 27
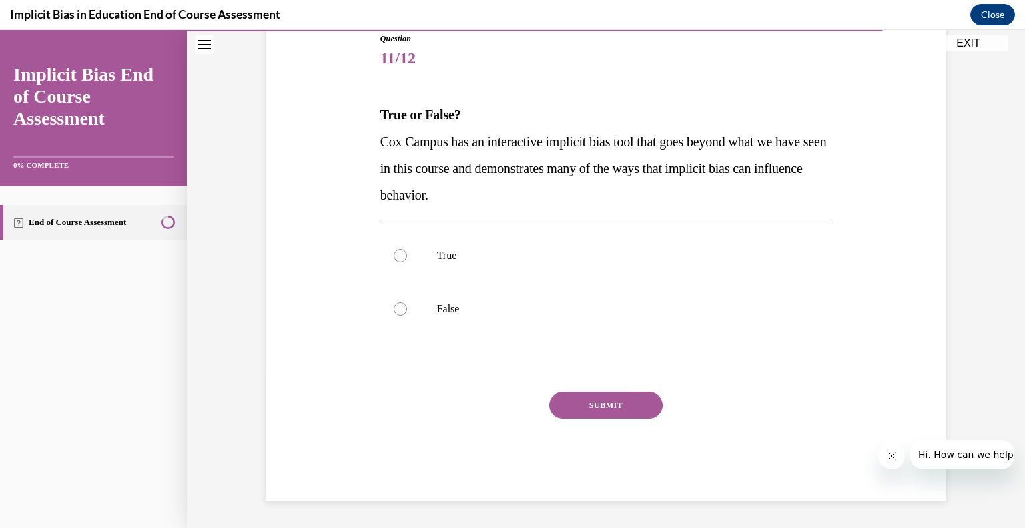
scroll to position [148, 0]
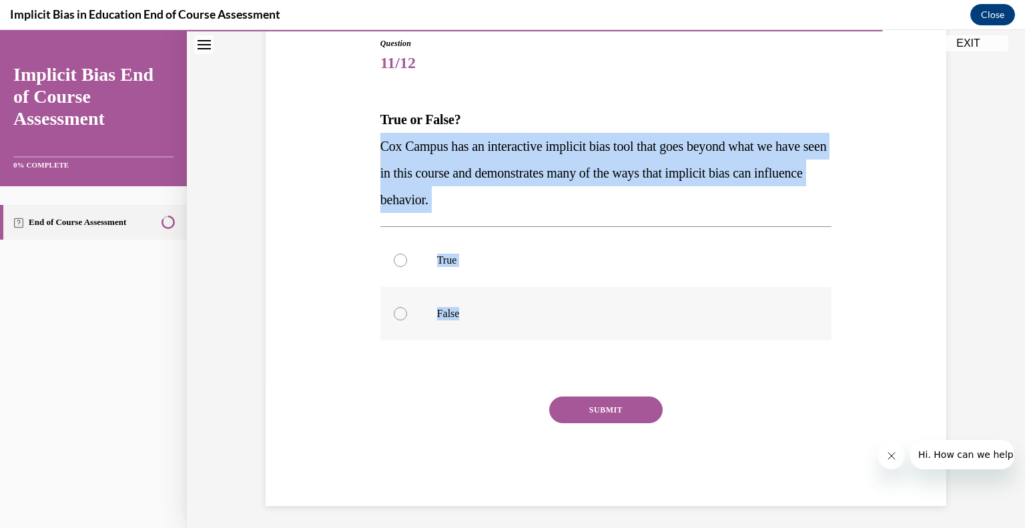
drag, startPoint x: 376, startPoint y: 145, endPoint x: 534, endPoint y: 309, distance: 227.4
click at [534, 309] on div "Question 11/12 True or False? Cox Campus has an interactive implicit bias tool …" at bounding box center [606, 271] width 452 height 468
click at [400, 274] on label "True" at bounding box center [606, 260] width 452 height 53
click at [400, 267] on input "True" at bounding box center [400, 260] width 13 height 13
radio input "true"
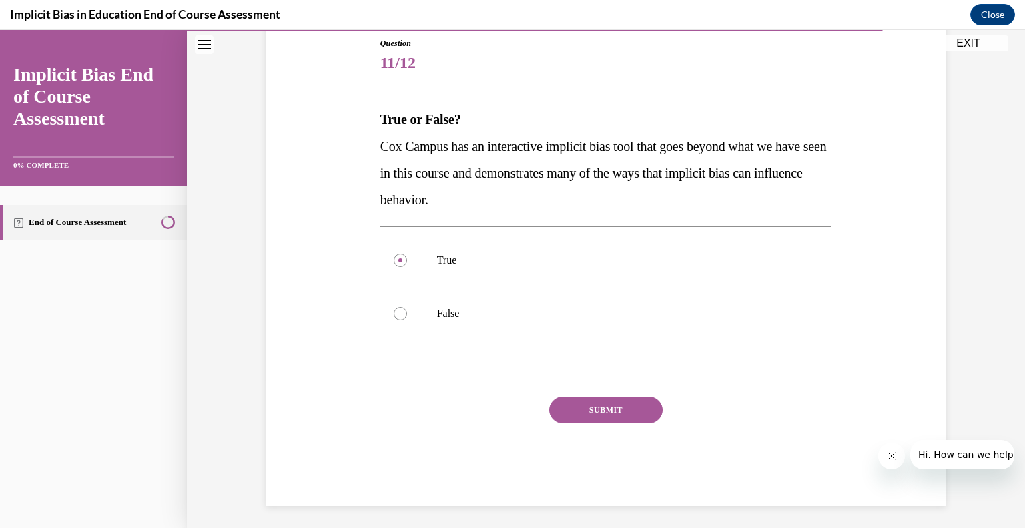
click at [580, 406] on button "SUBMIT" at bounding box center [605, 409] width 113 height 27
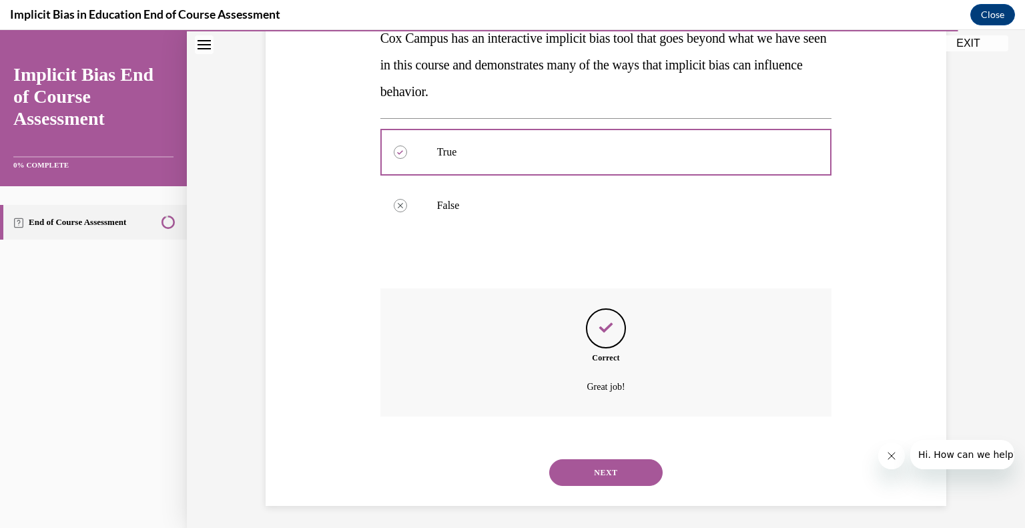
scroll to position [260, 0]
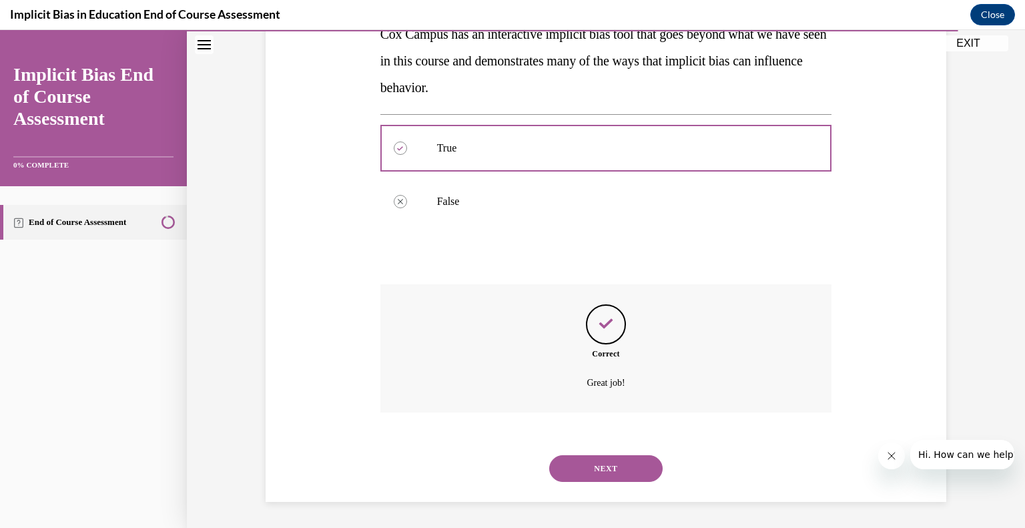
click at [614, 461] on button "NEXT" at bounding box center [605, 468] width 113 height 27
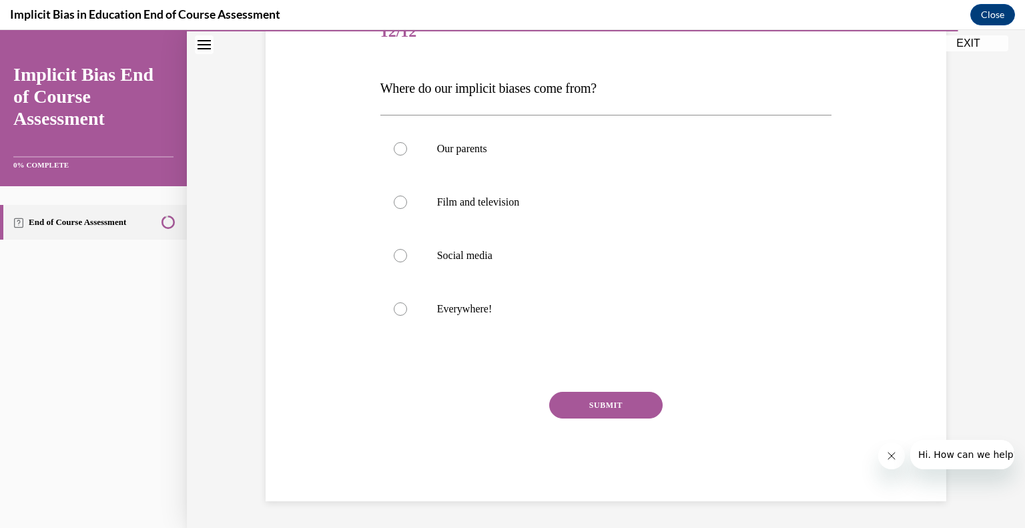
scroll to position [148, 0]
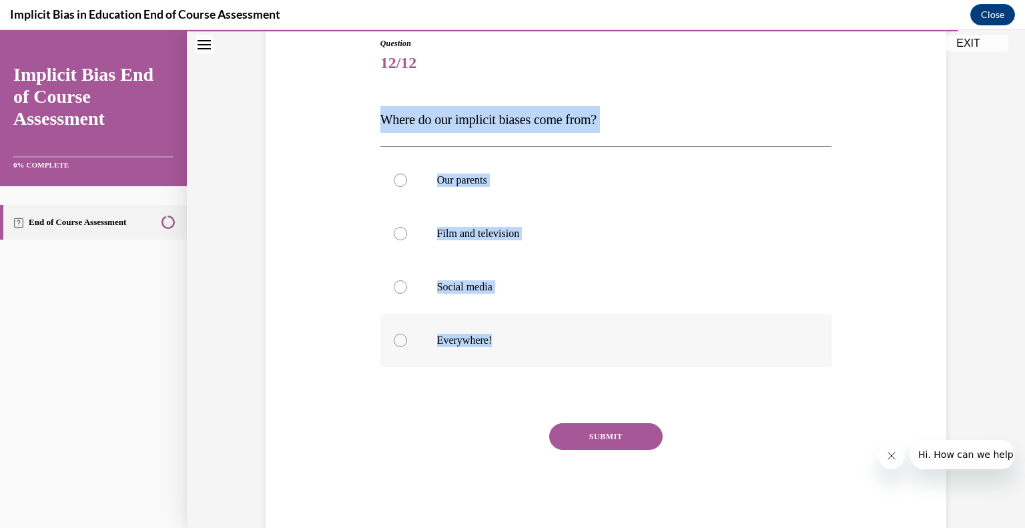
drag, startPoint x: 376, startPoint y: 116, endPoint x: 529, endPoint y: 324, distance: 257.7
click at [529, 324] on div "Question 12/12 Where do our implicit biases come from? Our parents Film and tel…" at bounding box center [606, 284] width 452 height 495
click at [590, 352] on label "Everywhere!" at bounding box center [606, 340] width 452 height 53
click at [407, 347] on input "Everywhere!" at bounding box center [400, 340] width 13 height 13
radio input "true"
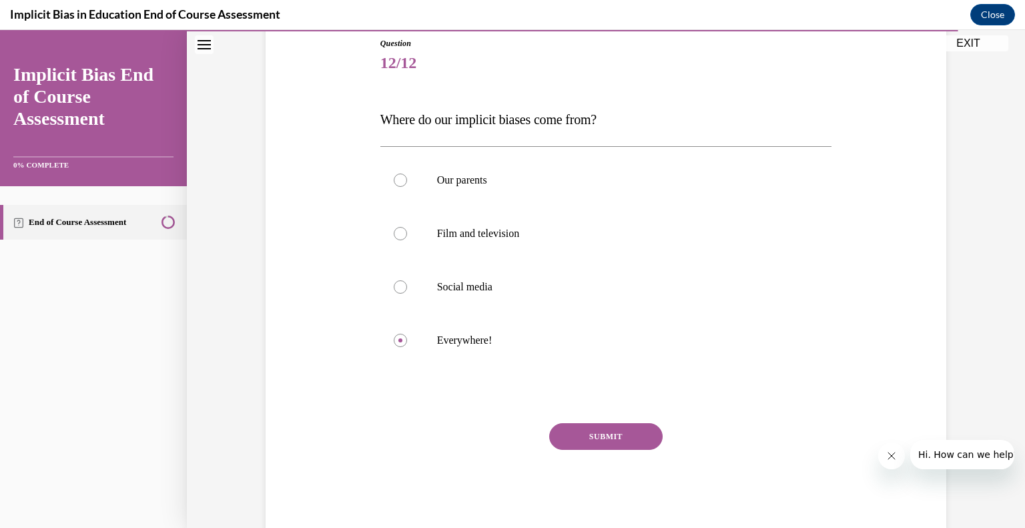
click at [619, 436] on button "SUBMIT" at bounding box center [605, 436] width 113 height 27
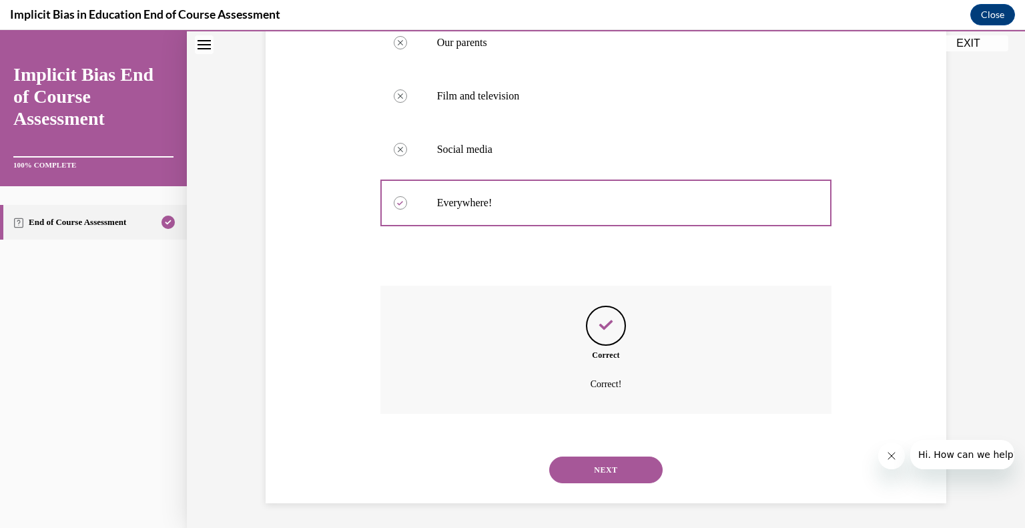
scroll to position [287, 0]
click at [619, 460] on button "NEXT" at bounding box center [605, 468] width 113 height 27
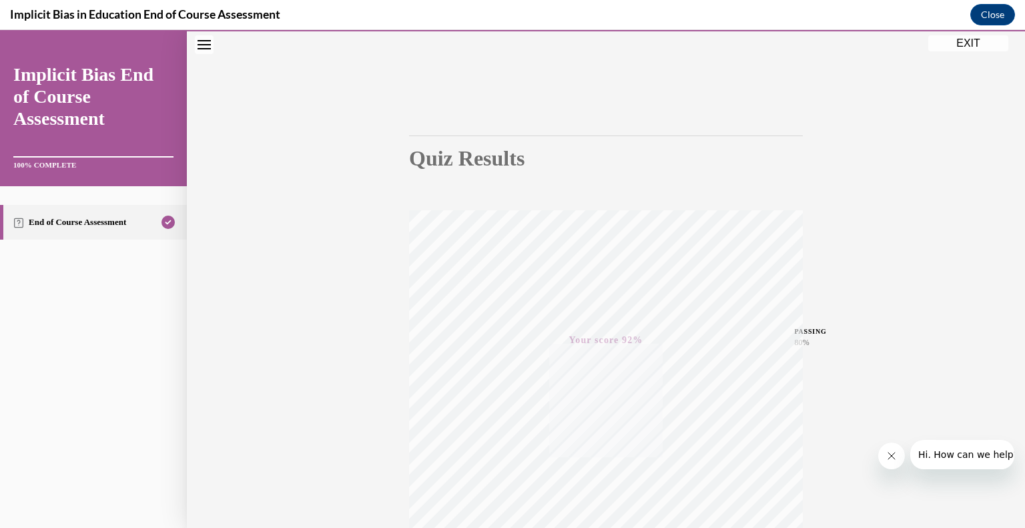
scroll to position [185, 0]
click at [955, 49] on button "EXIT" at bounding box center [968, 43] width 80 height 16
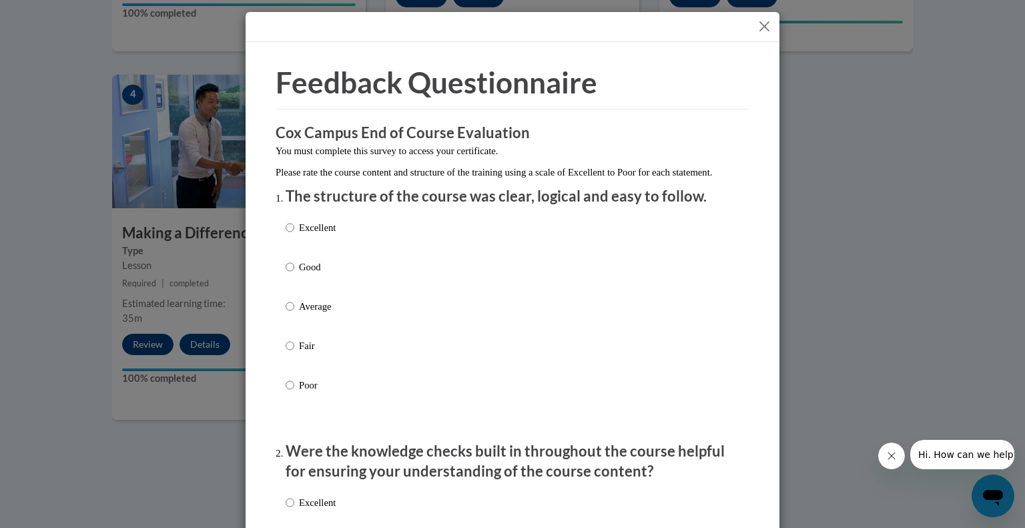
click at [354, 236] on div "Excellent Good Average Fair Poor" at bounding box center [513, 322] width 454 height 218
click at [300, 235] on p "Excellent" at bounding box center [317, 227] width 37 height 15
click at [294, 235] on input "Excellent" at bounding box center [290, 227] width 9 height 15
radio input "true"
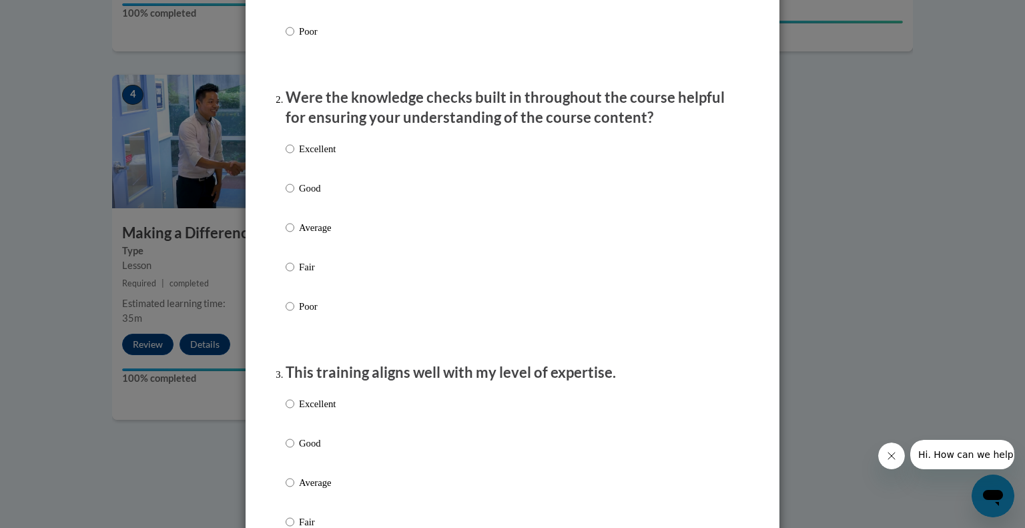
scroll to position [355, 0]
click at [310, 155] on p "Excellent" at bounding box center [317, 147] width 37 height 15
click at [294, 155] on input "Excellent" at bounding box center [290, 147] width 9 height 15
radio input "true"
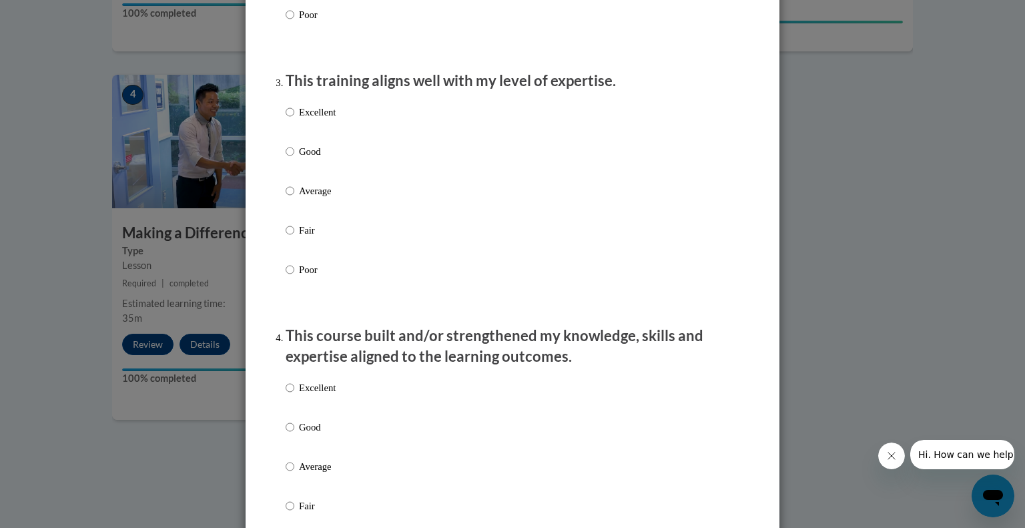
scroll to position [675, 0]
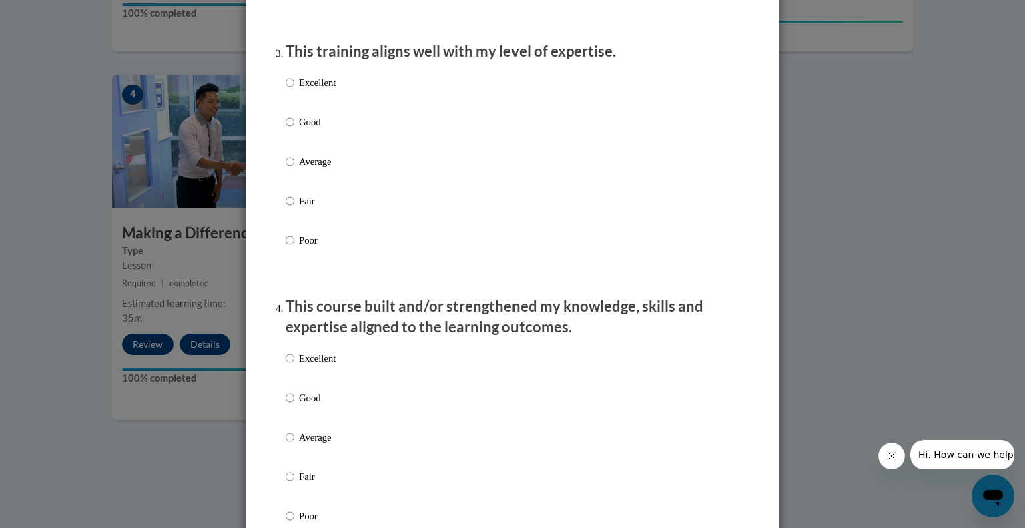
click at [312, 89] on p "Excellent" at bounding box center [317, 82] width 37 height 15
click at [294, 89] on input "Excellent" at bounding box center [290, 82] width 9 height 15
radio input "true"
click at [328, 366] on p "Excellent" at bounding box center [317, 358] width 37 height 15
click at [294, 366] on input "Excellent" at bounding box center [290, 358] width 9 height 15
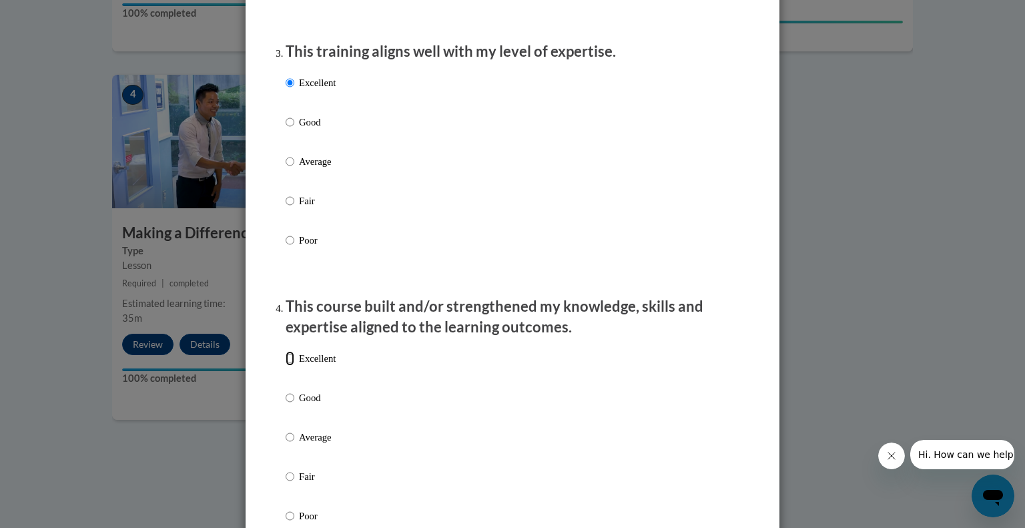
radio input "true"
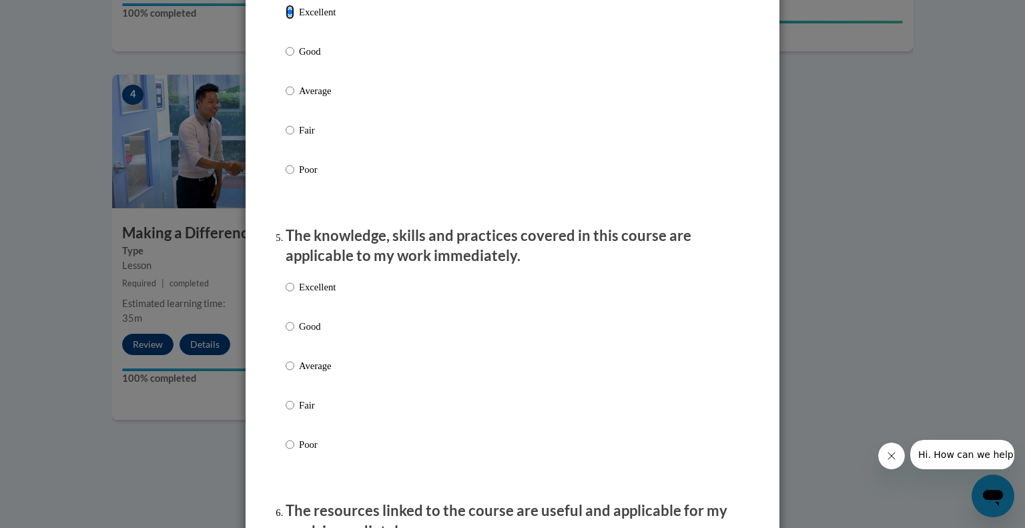
scroll to position [1025, 0]
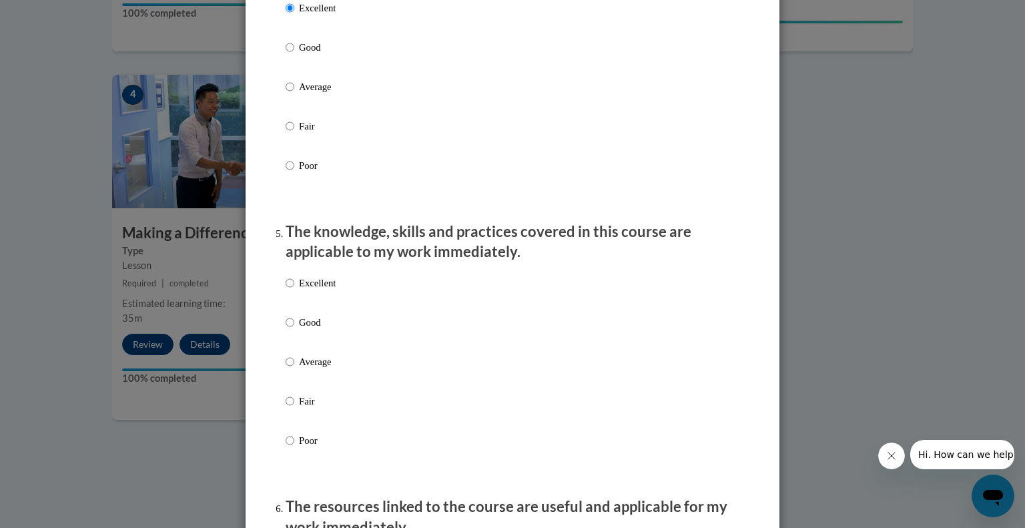
click at [323, 290] on p "Excellent" at bounding box center [317, 283] width 37 height 15
click at [294, 290] on input "Excellent" at bounding box center [290, 283] width 9 height 15
radio input "true"
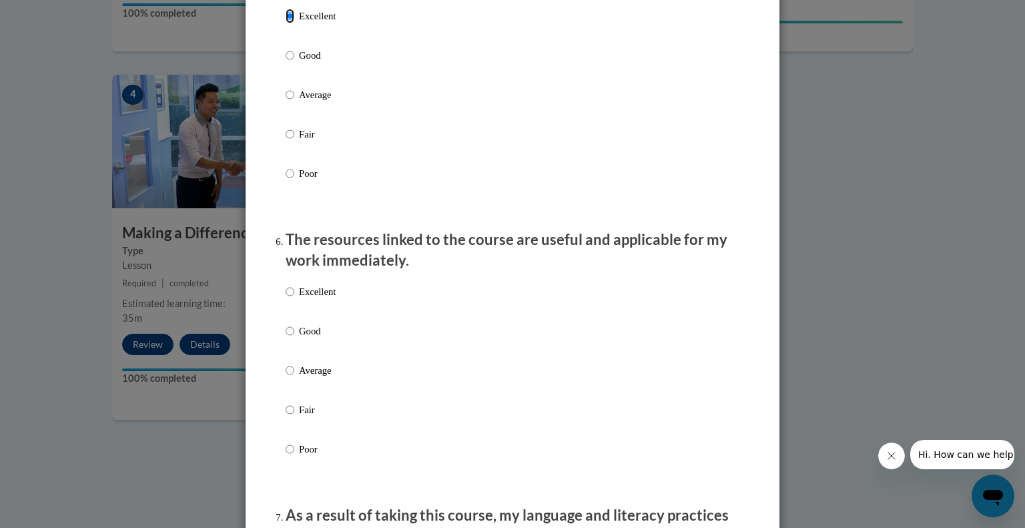
scroll to position [1316, 0]
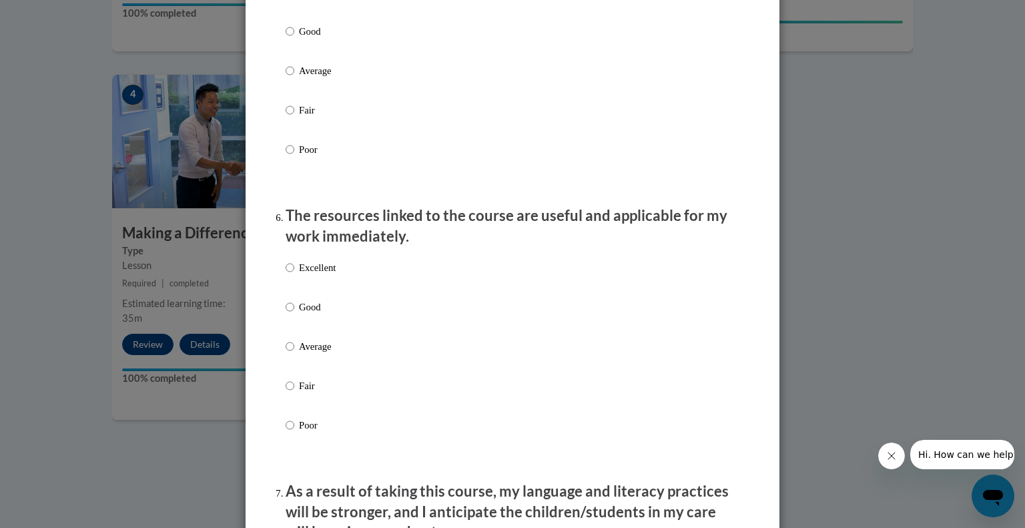
click at [323, 275] on p "Excellent" at bounding box center [317, 267] width 37 height 15
click at [294, 275] on input "Excellent" at bounding box center [290, 267] width 9 height 15
radio input "true"
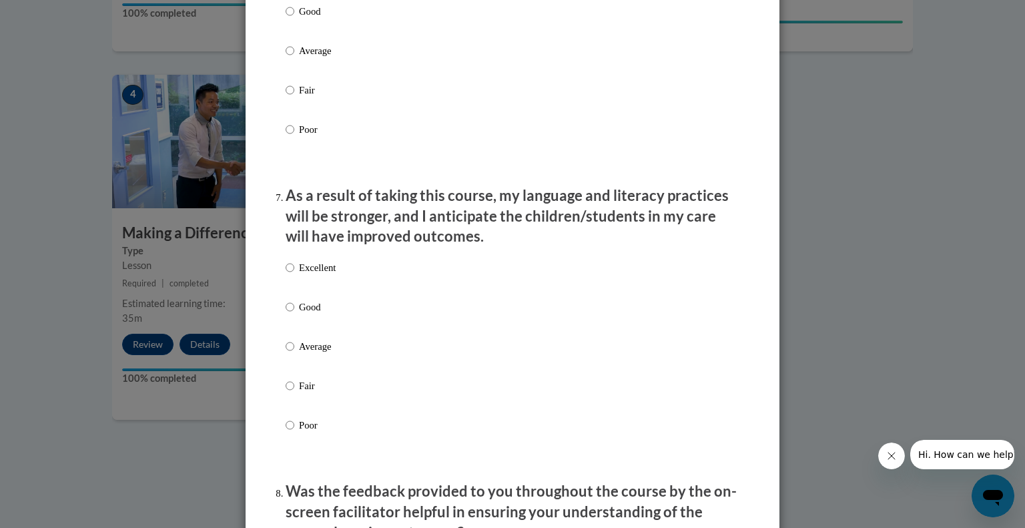
scroll to position [1620, 0]
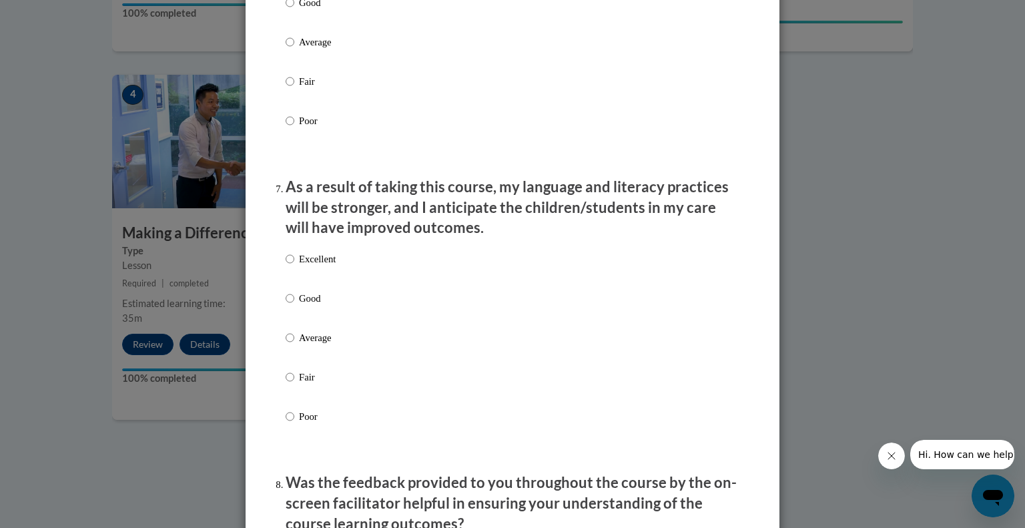
click at [322, 266] on p "Excellent" at bounding box center [317, 259] width 37 height 15
click at [294, 266] on input "Excellent" at bounding box center [290, 259] width 9 height 15
radio input "true"
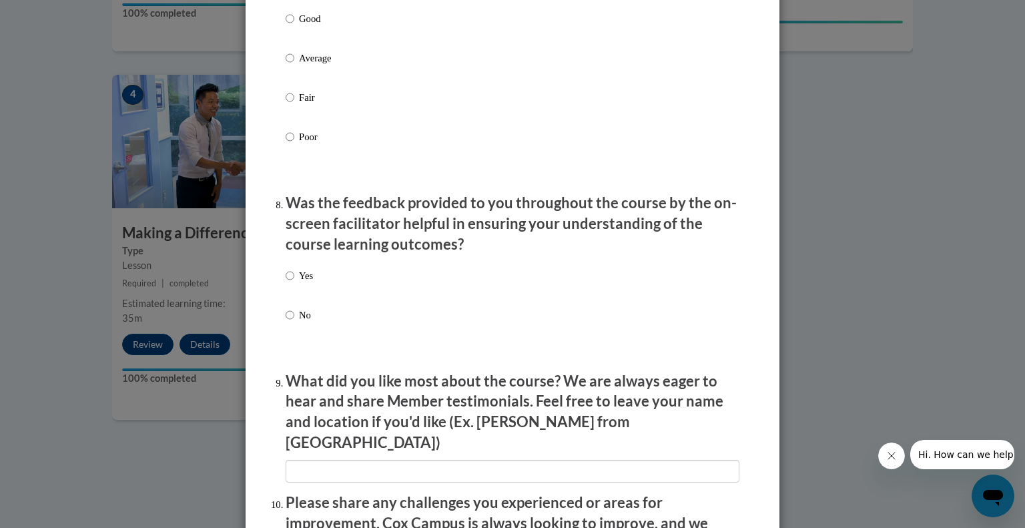
scroll to position [1946, 0]
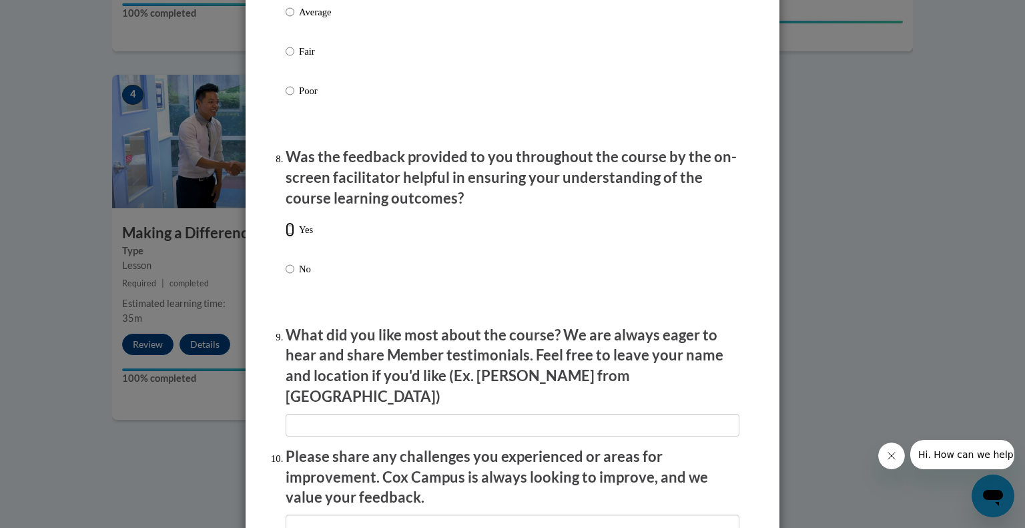
click at [286, 237] on input "Yes" at bounding box center [290, 229] width 9 height 15
radio input "true"
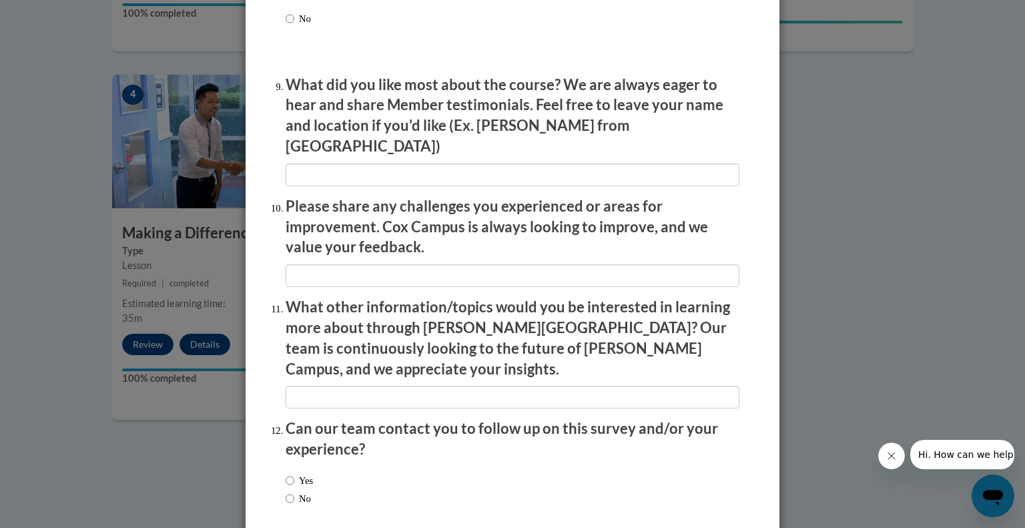
scroll to position [2201, 0]
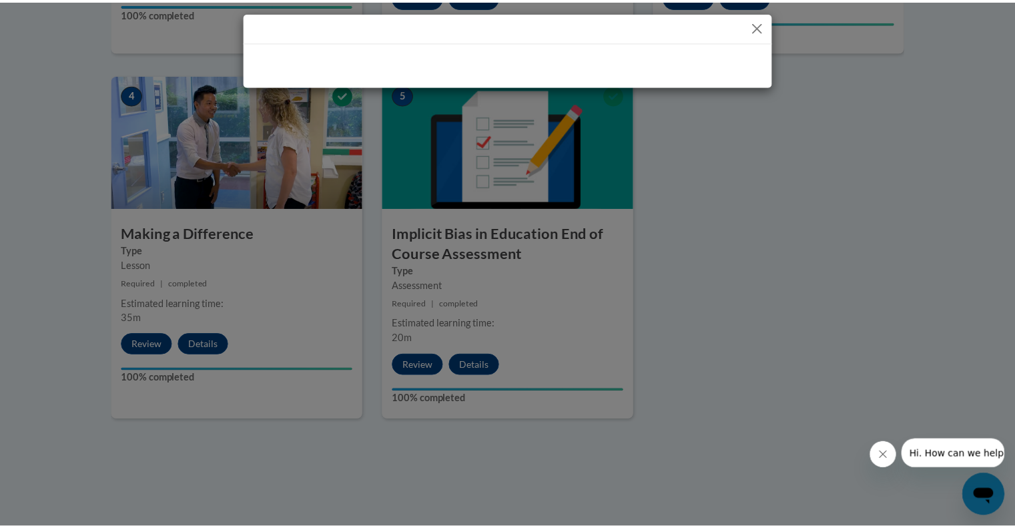
scroll to position [0, 0]
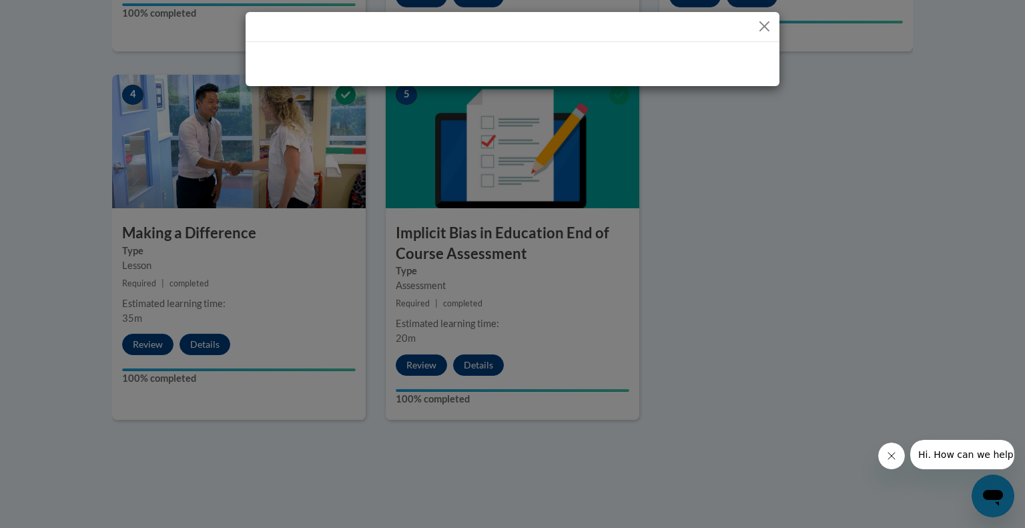
click at [761, 25] on button "Close" at bounding box center [764, 26] width 17 height 17
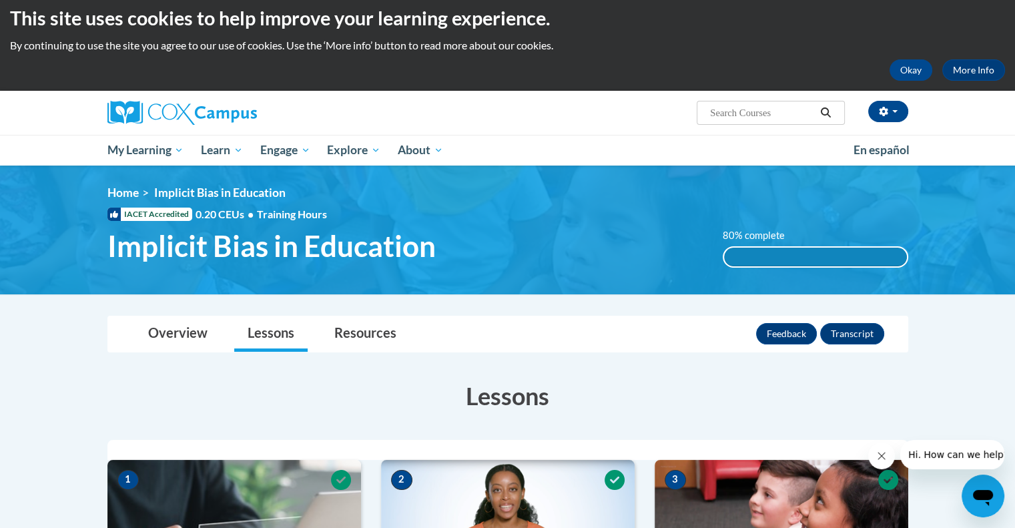
scroll to position [8, 0]
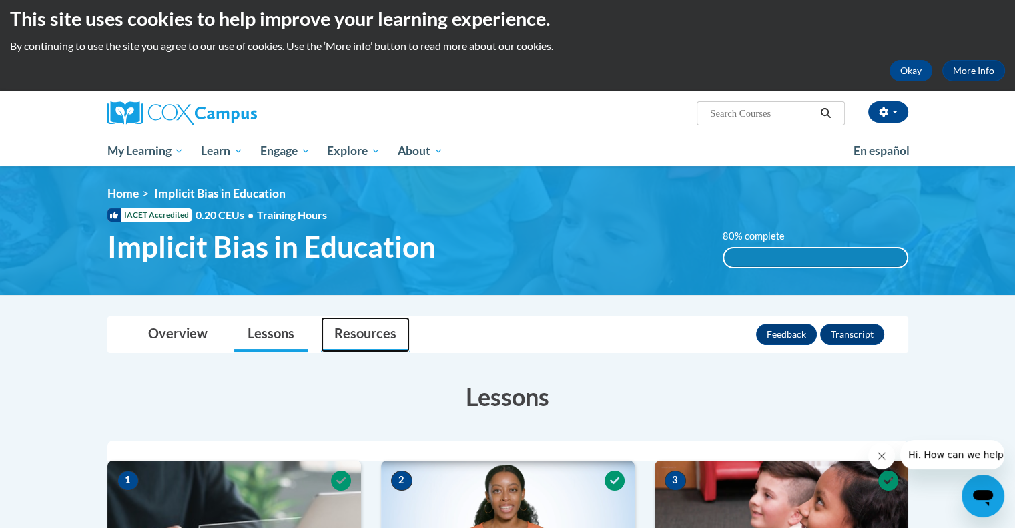
click at [336, 333] on link "Resources" at bounding box center [365, 334] width 89 height 35
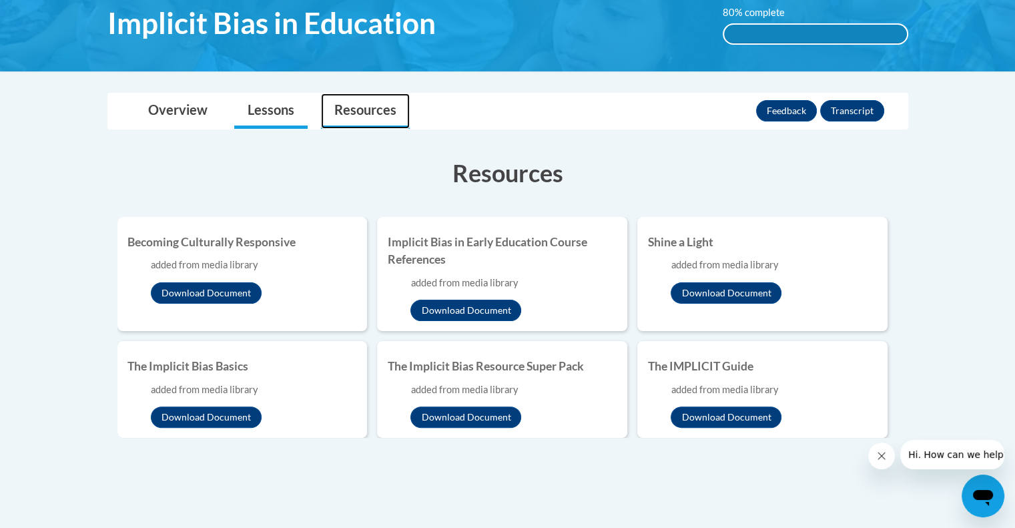
scroll to position [222, 0]
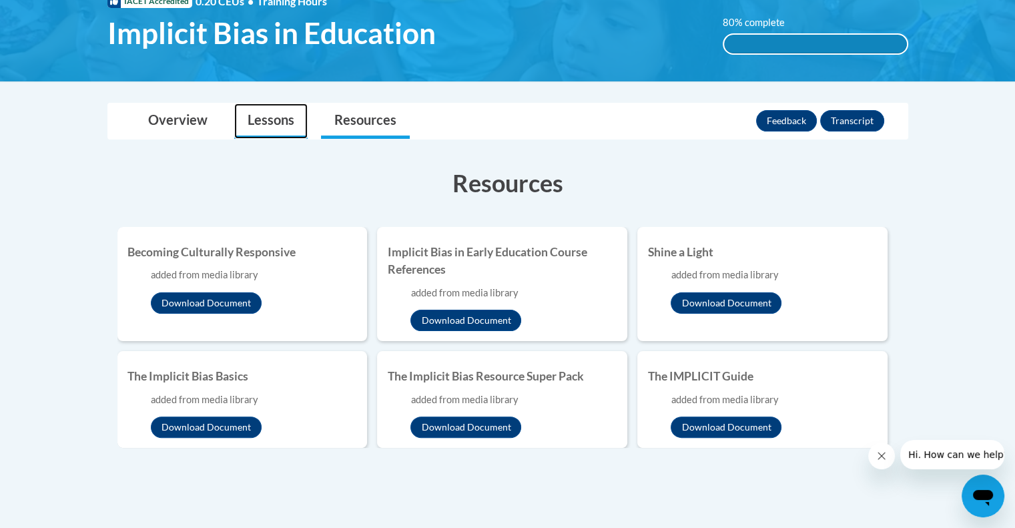
click at [279, 133] on link "Lessons" at bounding box center [270, 120] width 73 height 35
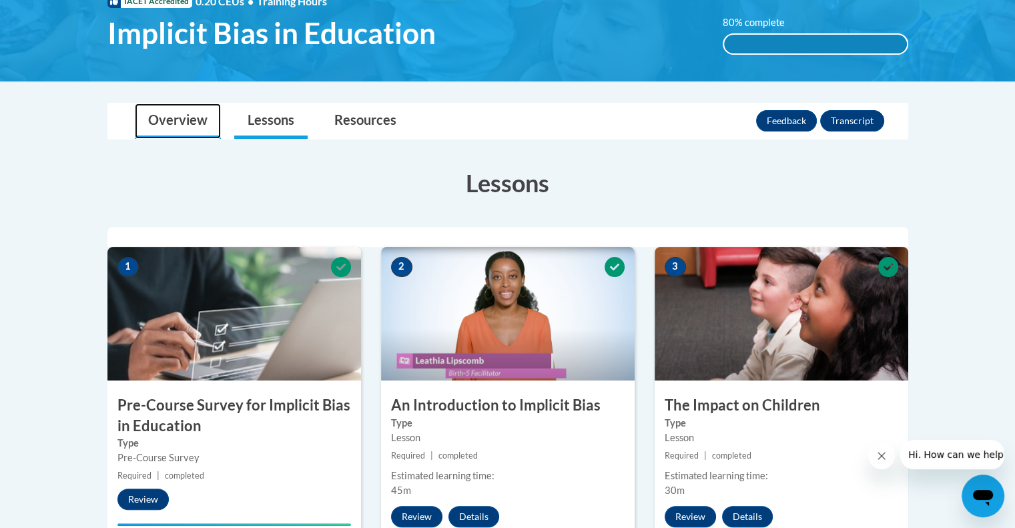
click at [187, 109] on link "Overview" at bounding box center [178, 120] width 86 height 35
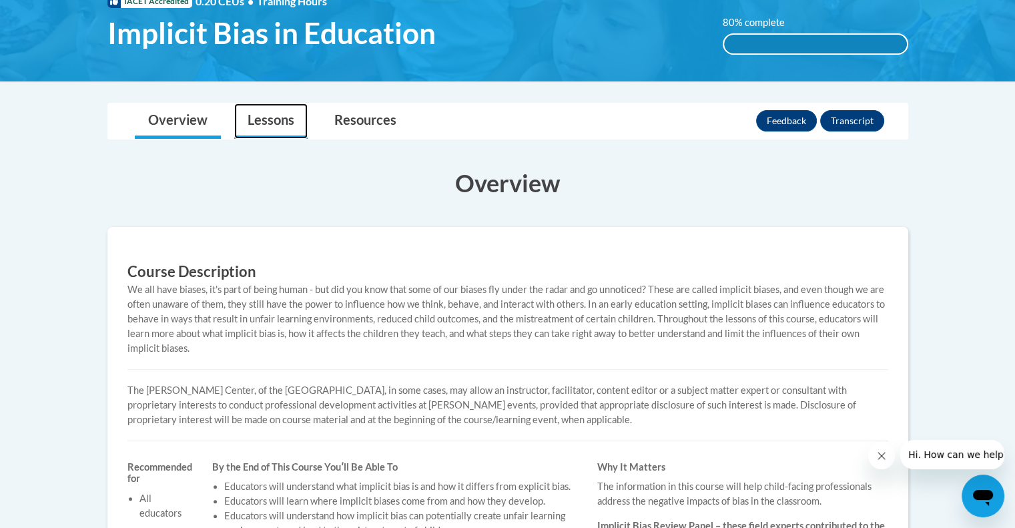
click at [268, 124] on link "Lessons" at bounding box center [270, 120] width 73 height 35
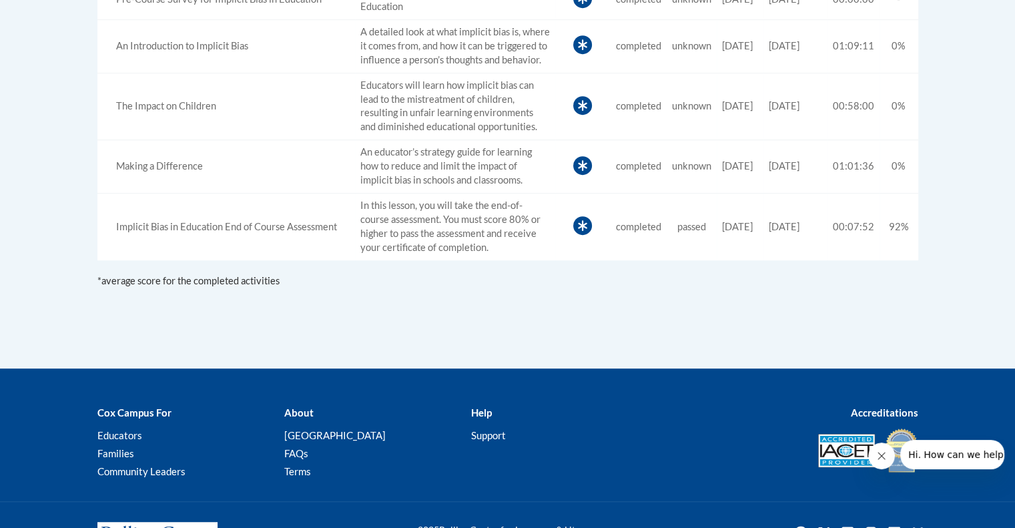
scroll to position [667, 0]
